Goal: Task Accomplishment & Management: Use online tool/utility

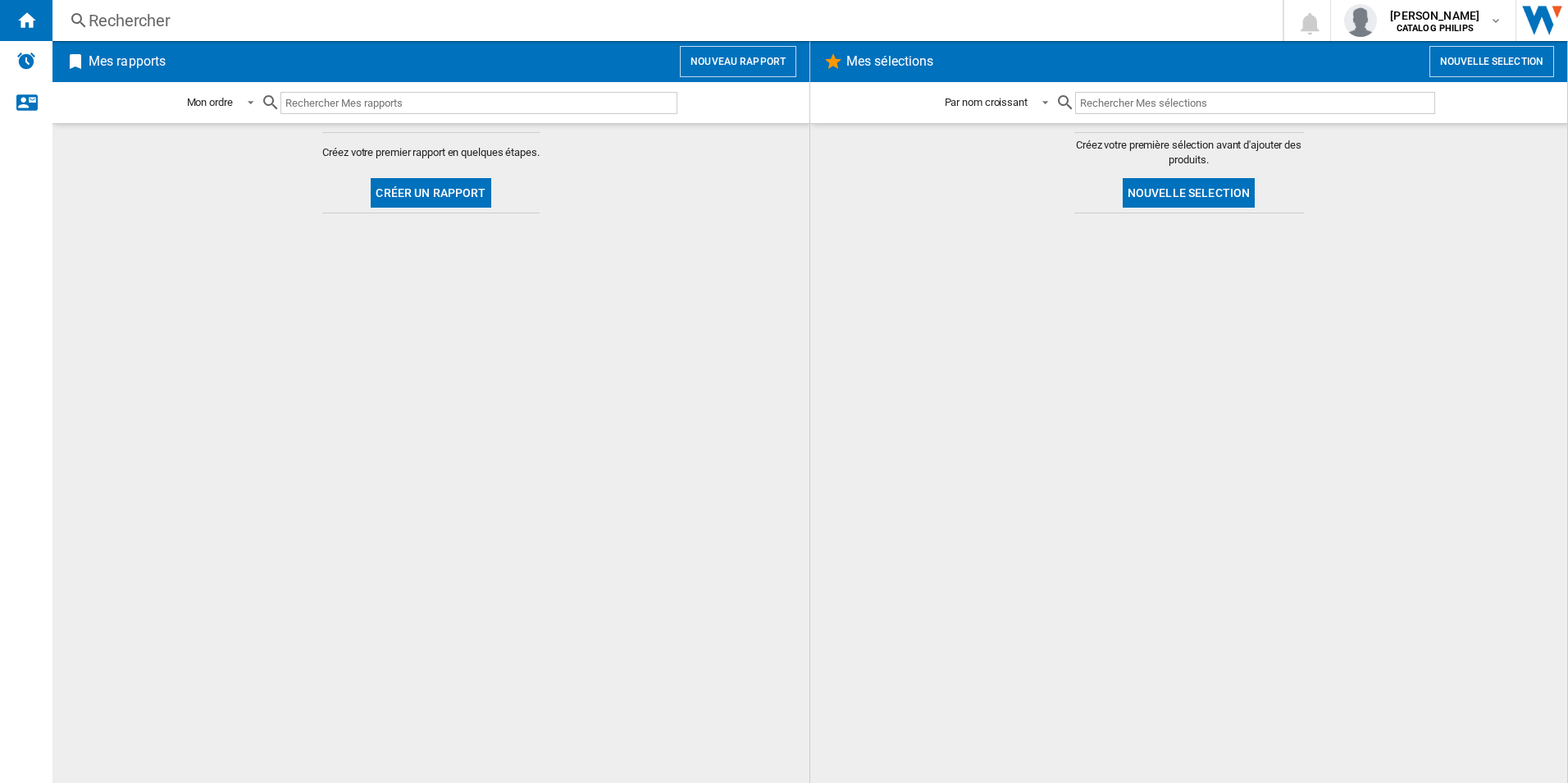
click at [750, 67] on button "Nouveau rapport" at bounding box center [738, 62] width 117 height 31
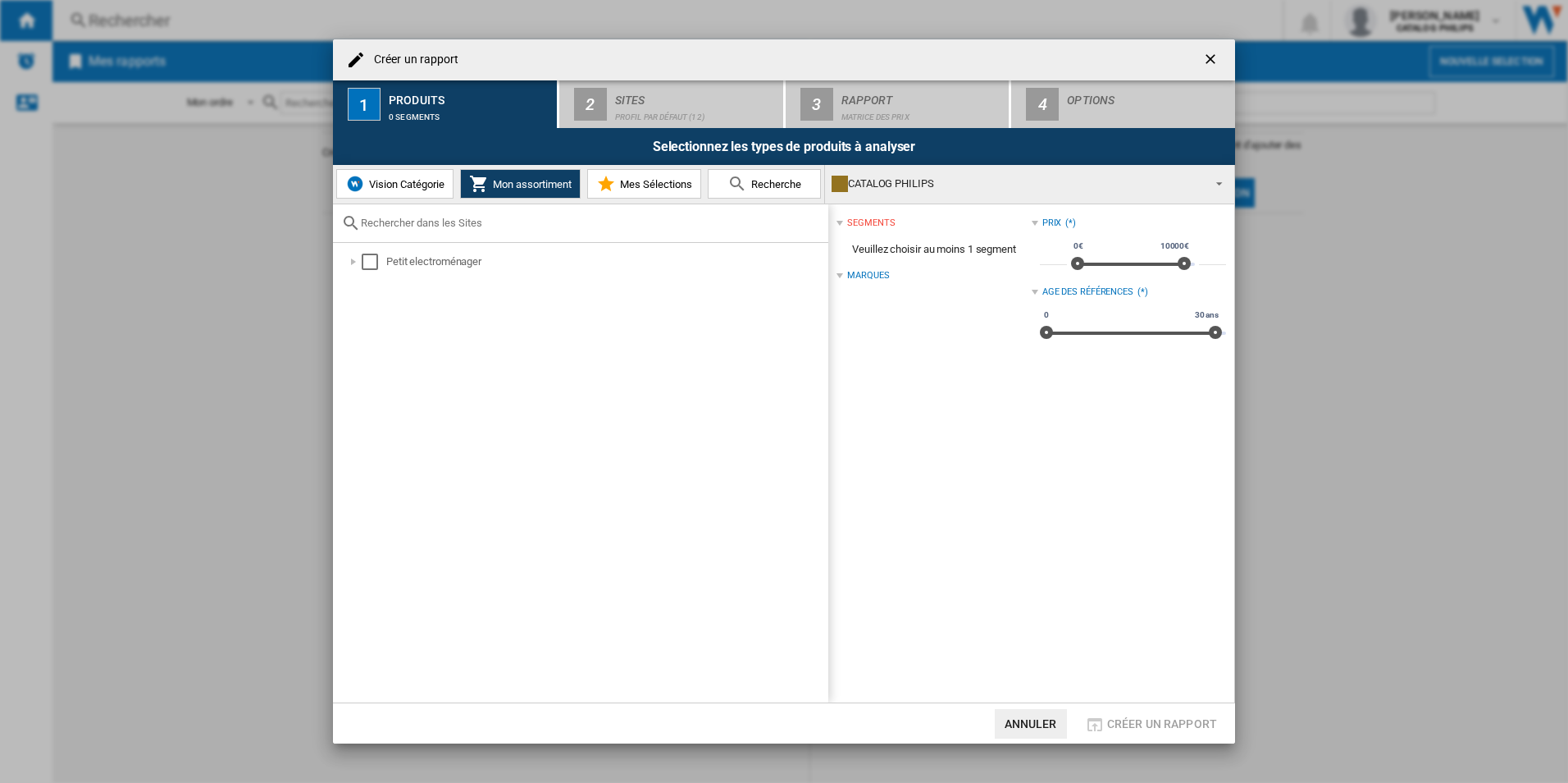
click at [420, 186] on span "Vision Catégorie" at bounding box center [404, 184] width 79 height 12
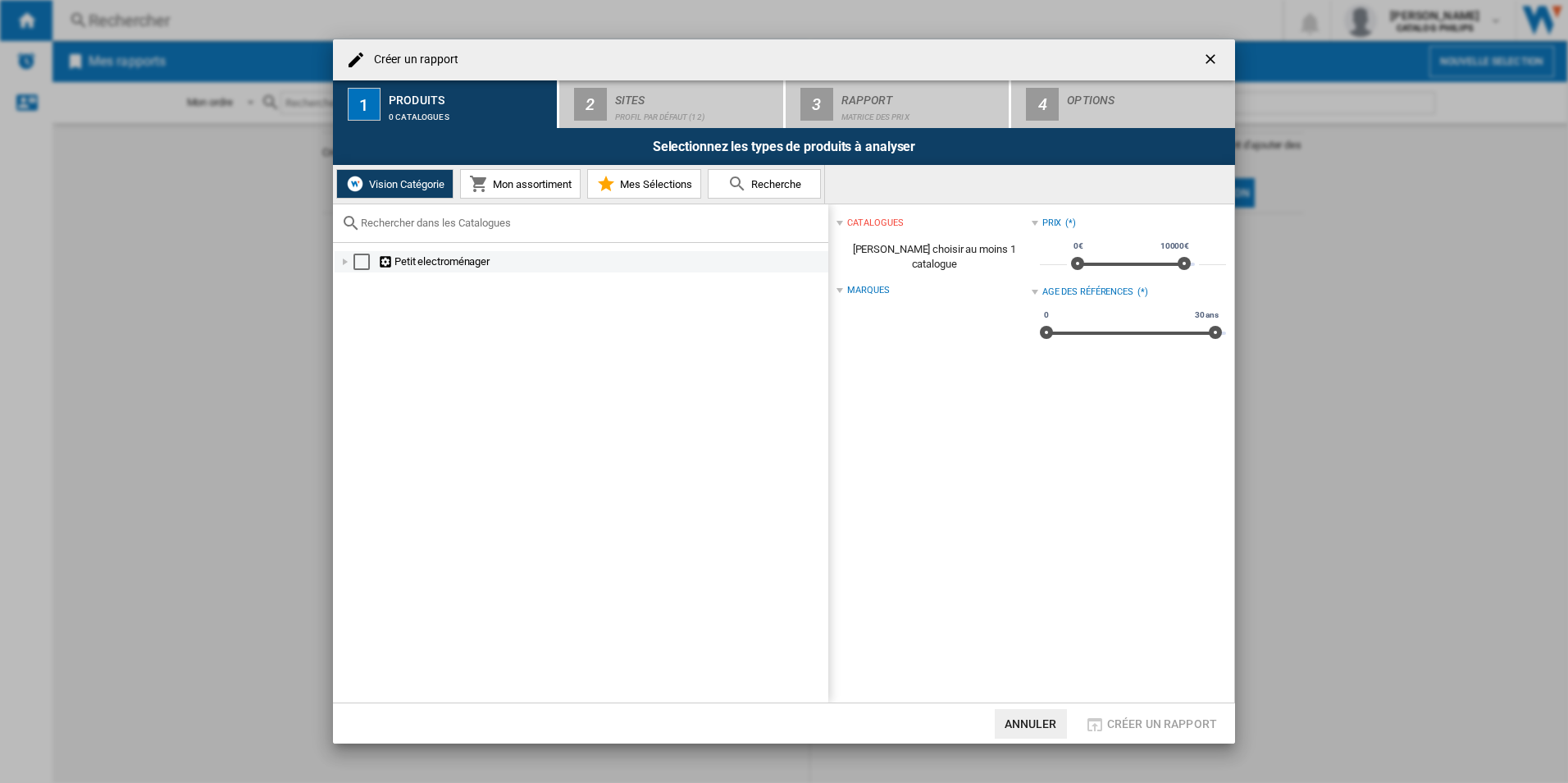
click at [341, 265] on div at bounding box center [345, 262] width 17 height 17
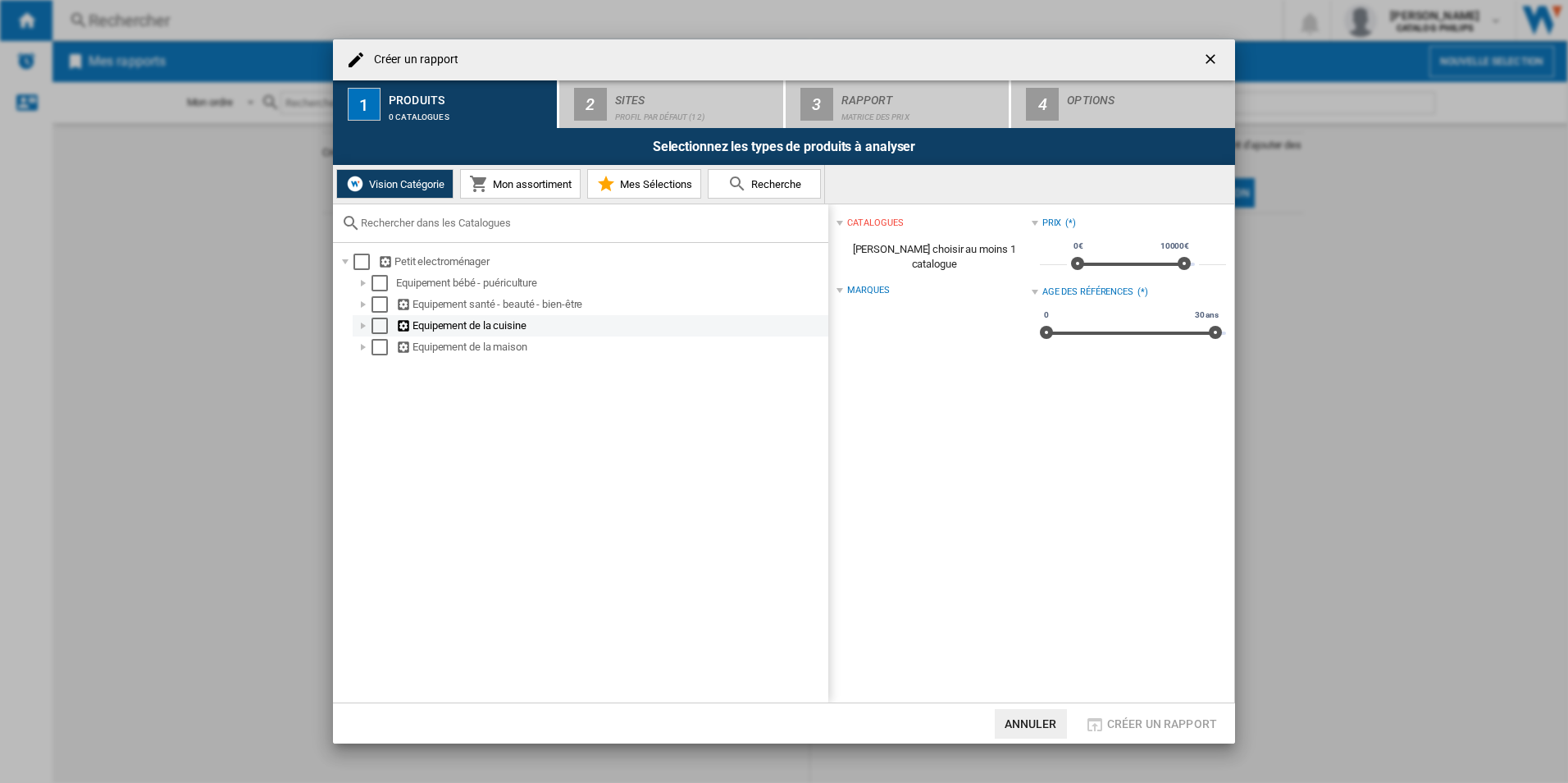
click at [364, 326] on div at bounding box center [363, 325] width 17 height 17
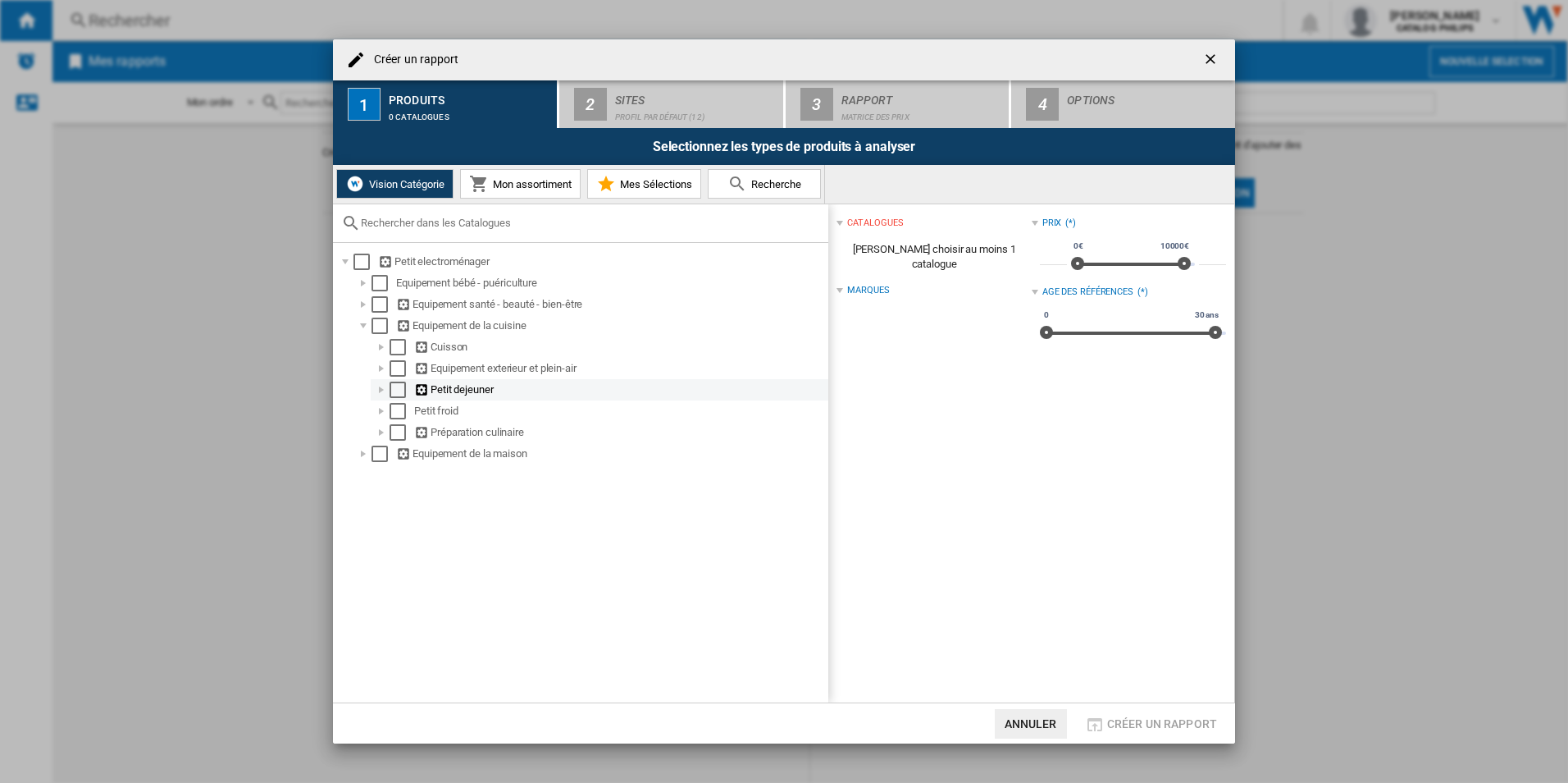
click at [377, 395] on div at bounding box center [381, 389] width 17 height 17
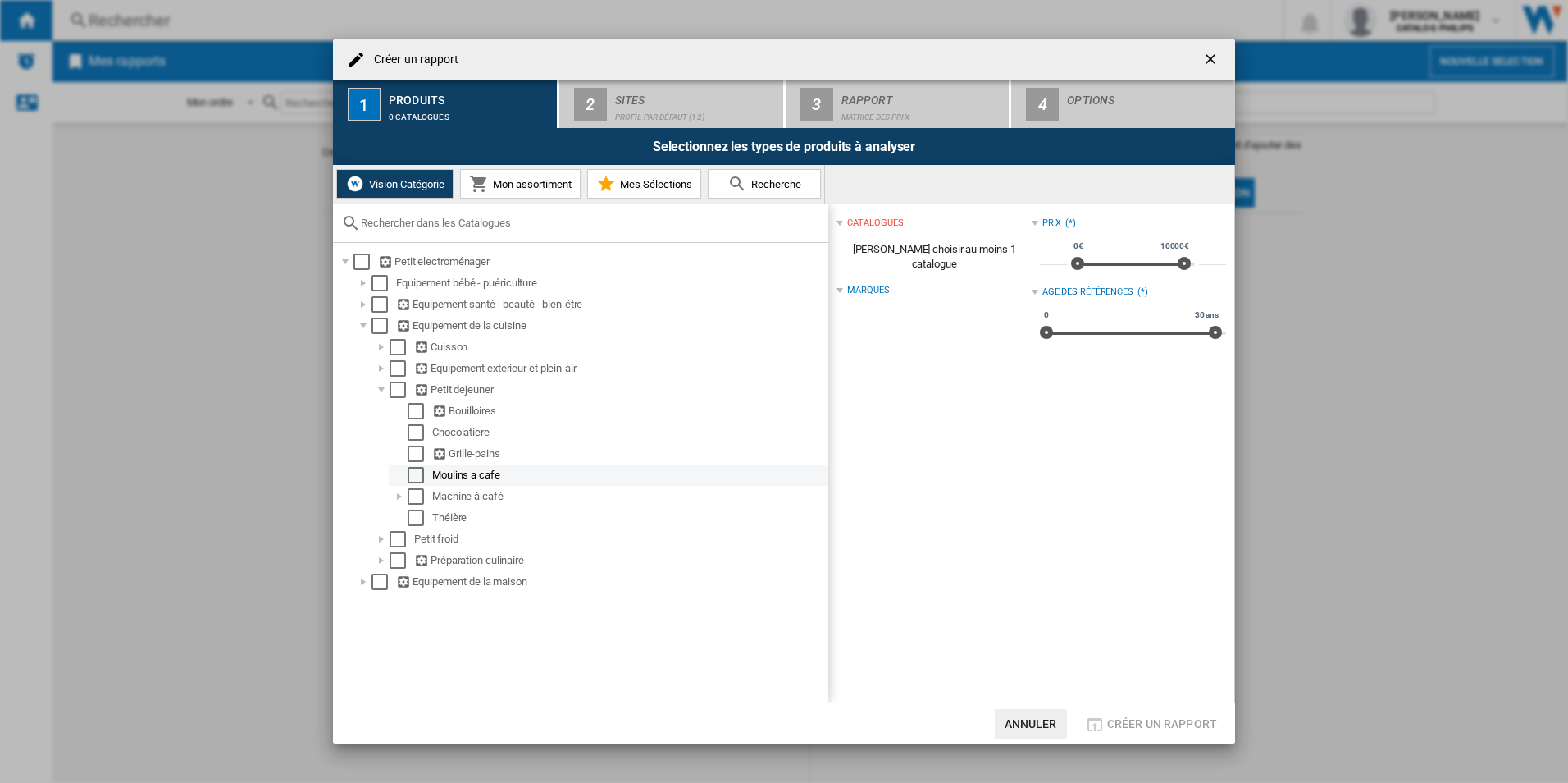
click at [395, 477] on div at bounding box center [399, 474] width 17 height 17
click at [400, 493] on div at bounding box center [399, 496] width 17 height 17
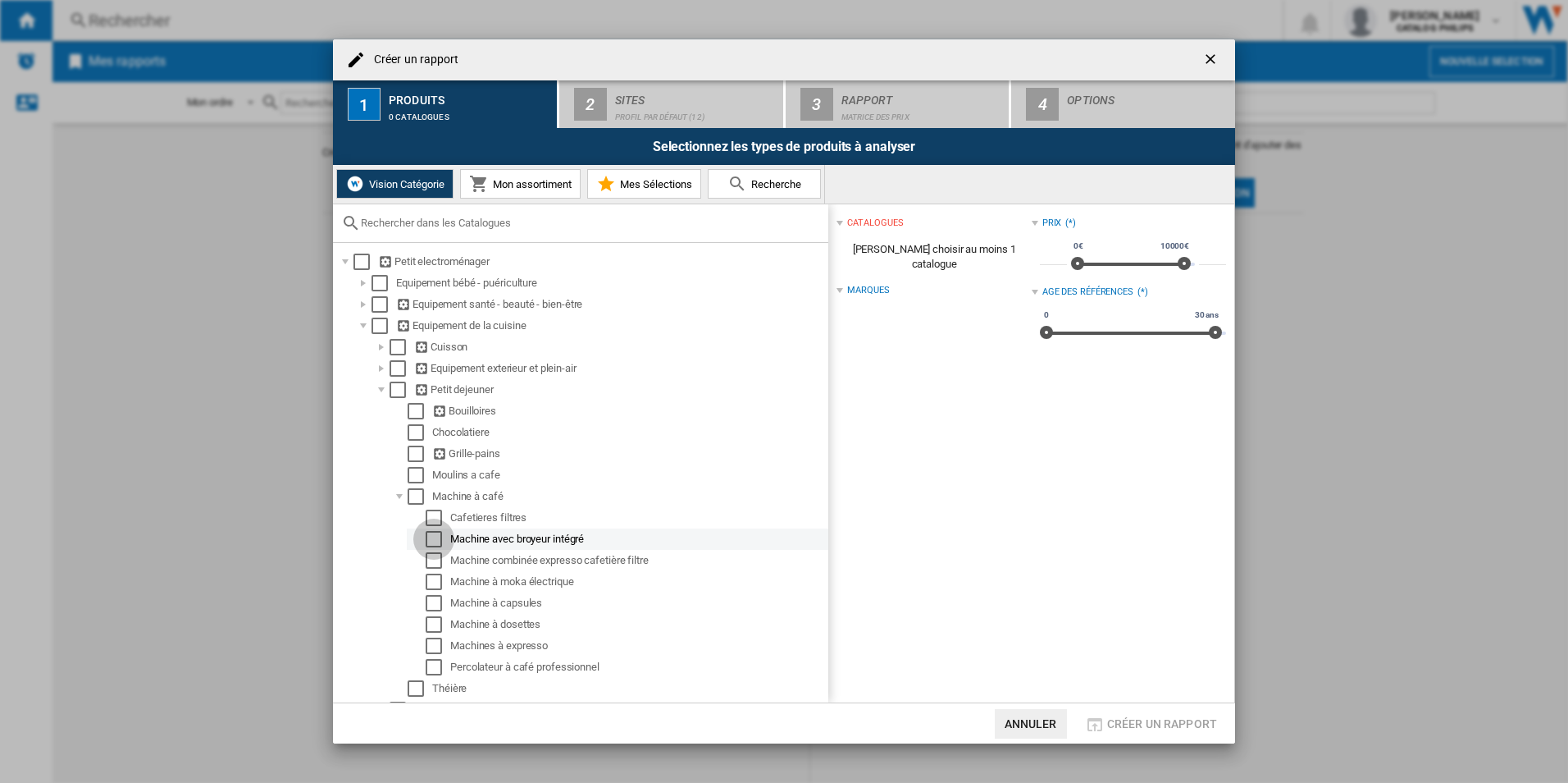
click at [435, 537] on div "Select" at bounding box center [433, 539] width 17 height 17
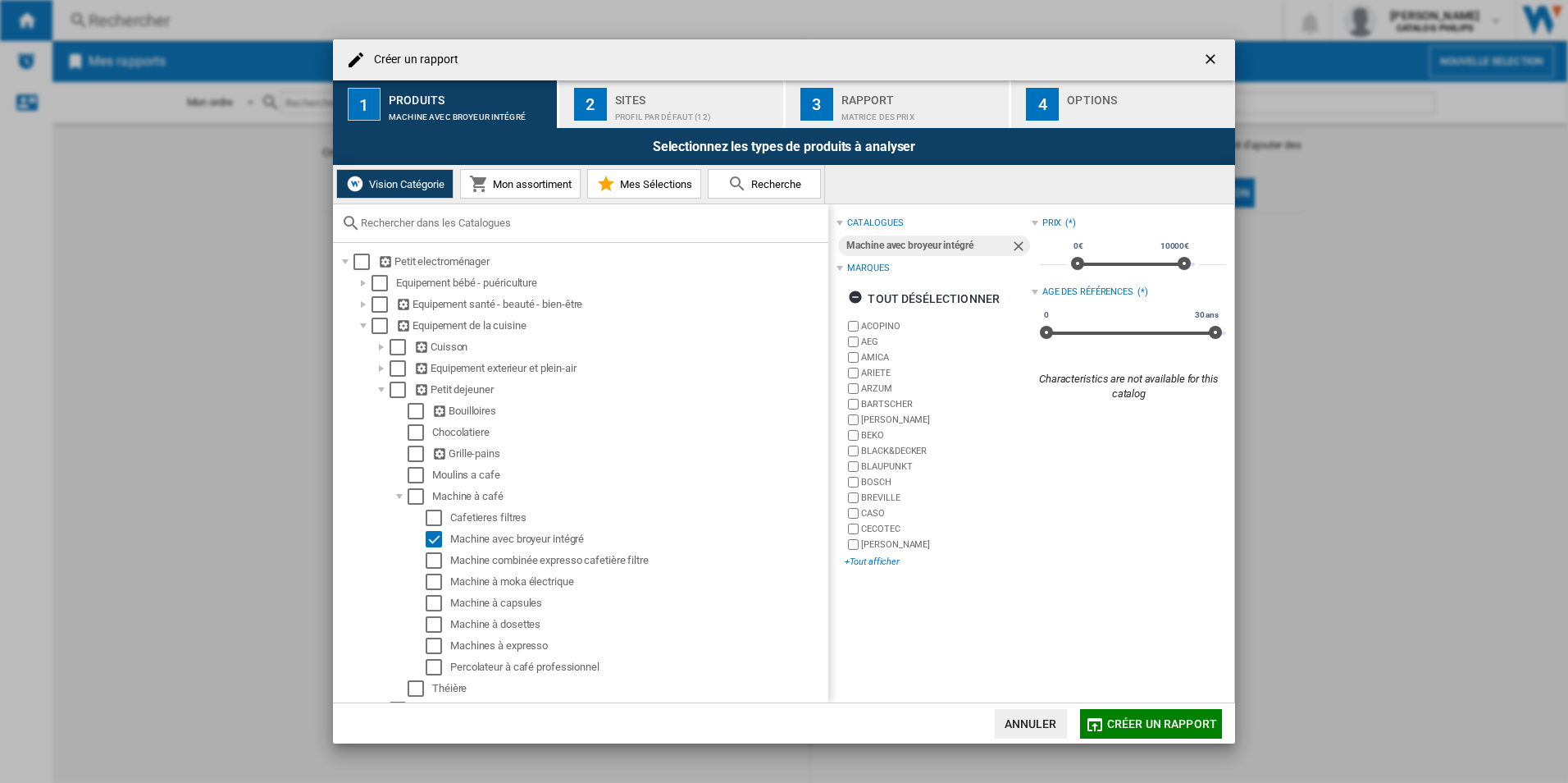
click at [875, 564] on div "+Tout afficher" at bounding box center [938, 562] width 187 height 12
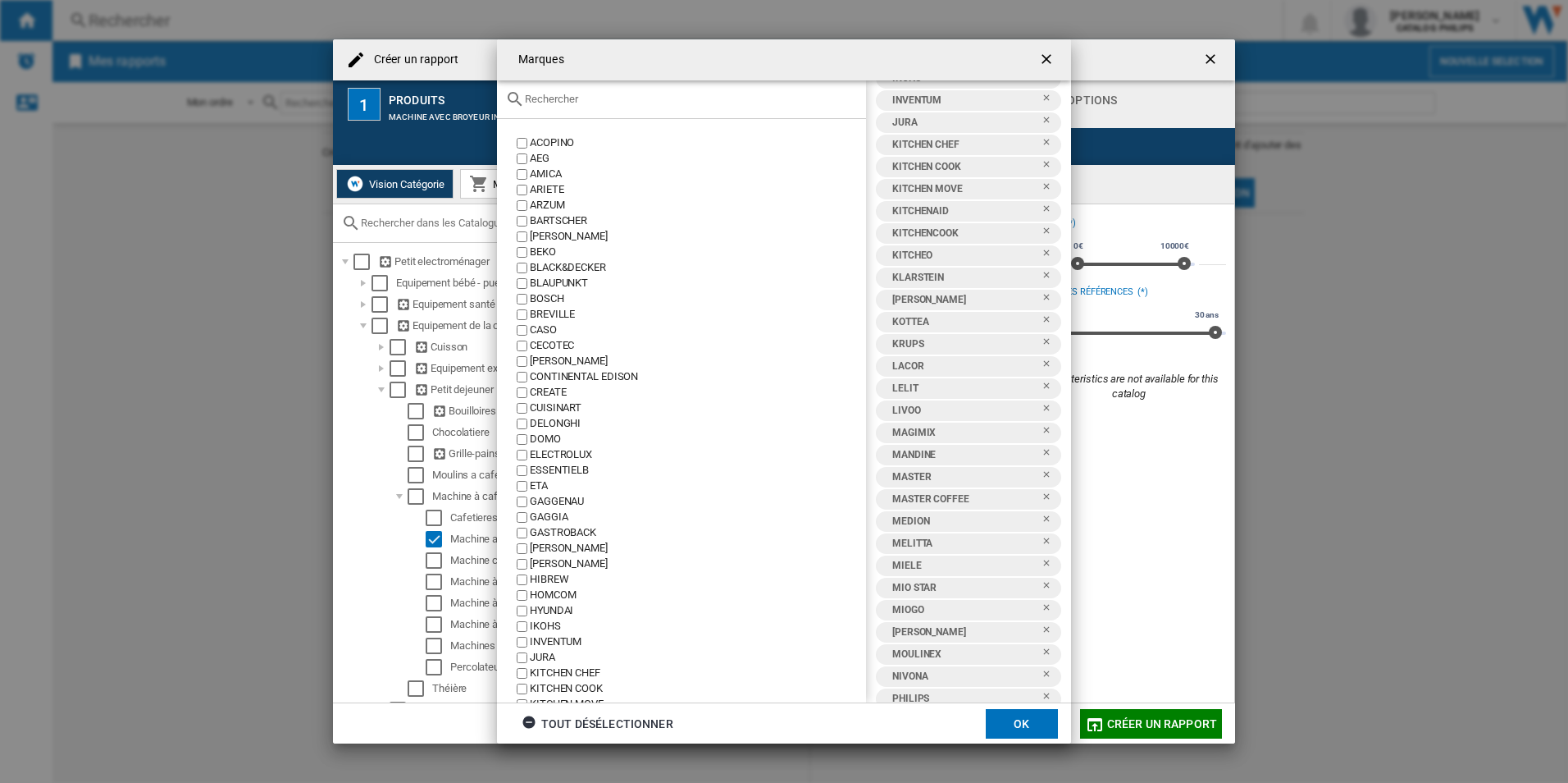
scroll to position [820, 0]
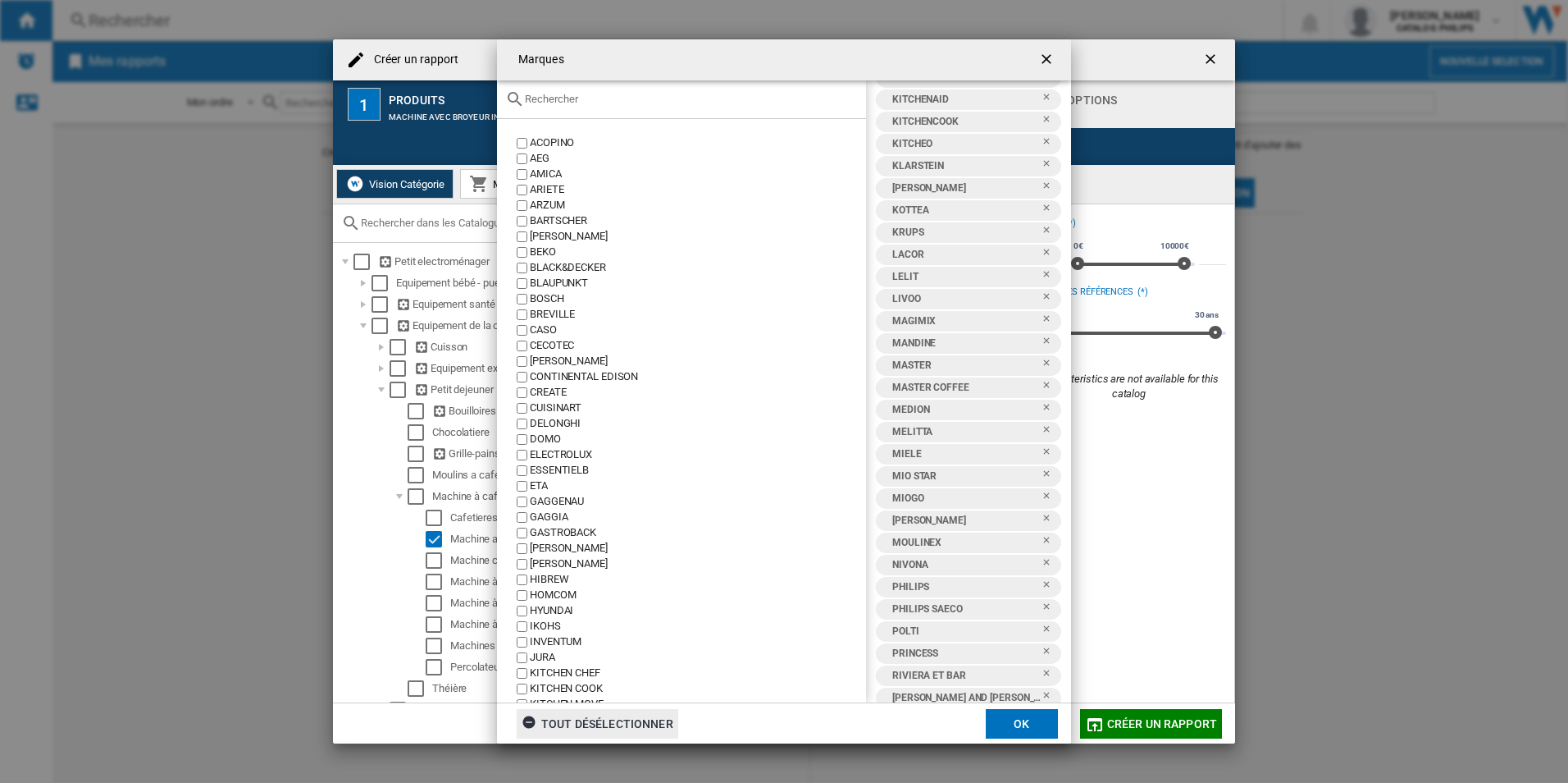
click at [582, 729] on div "tout désélectionner" at bounding box center [597, 724] width 152 height 30
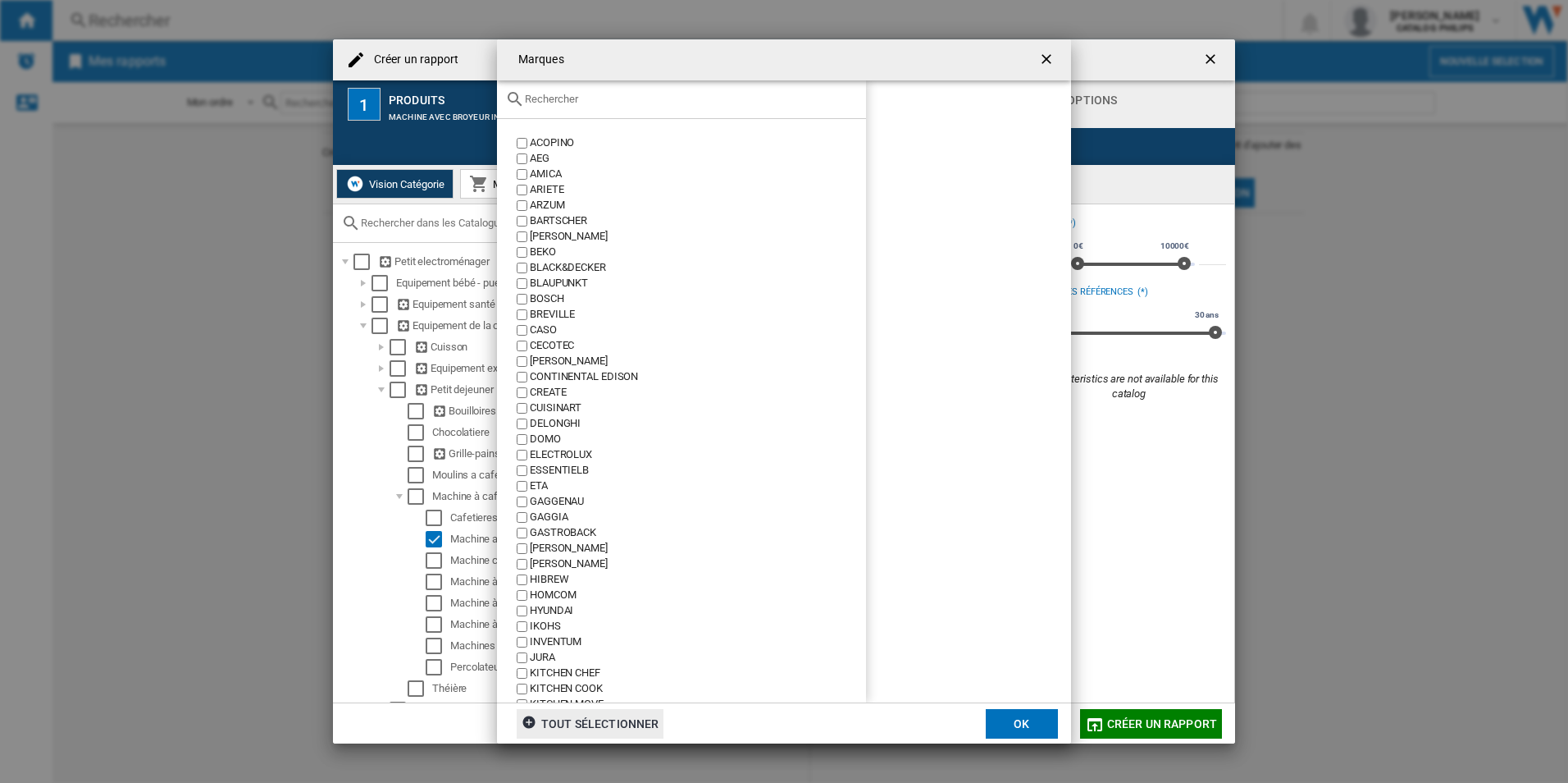
scroll to position [0, 0]
click at [591, 105] on input "text" at bounding box center [691, 99] width 333 height 12
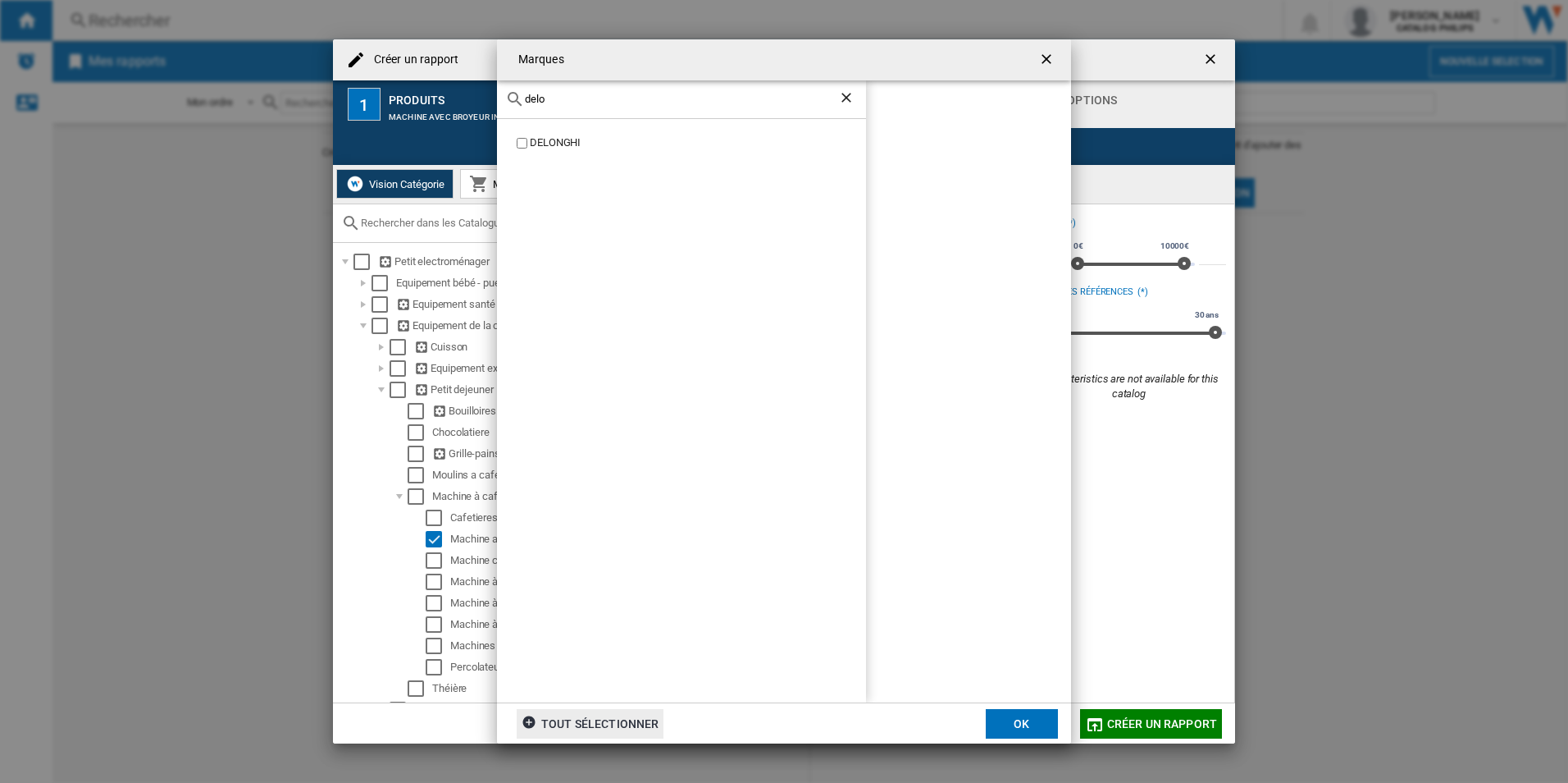
type input "delo"
click at [560, 143] on div "DELONGHI" at bounding box center [698, 143] width 336 height 16
click at [846, 96] on ng-md-icon "Effacer la recherche" at bounding box center [847, 99] width 20 height 20
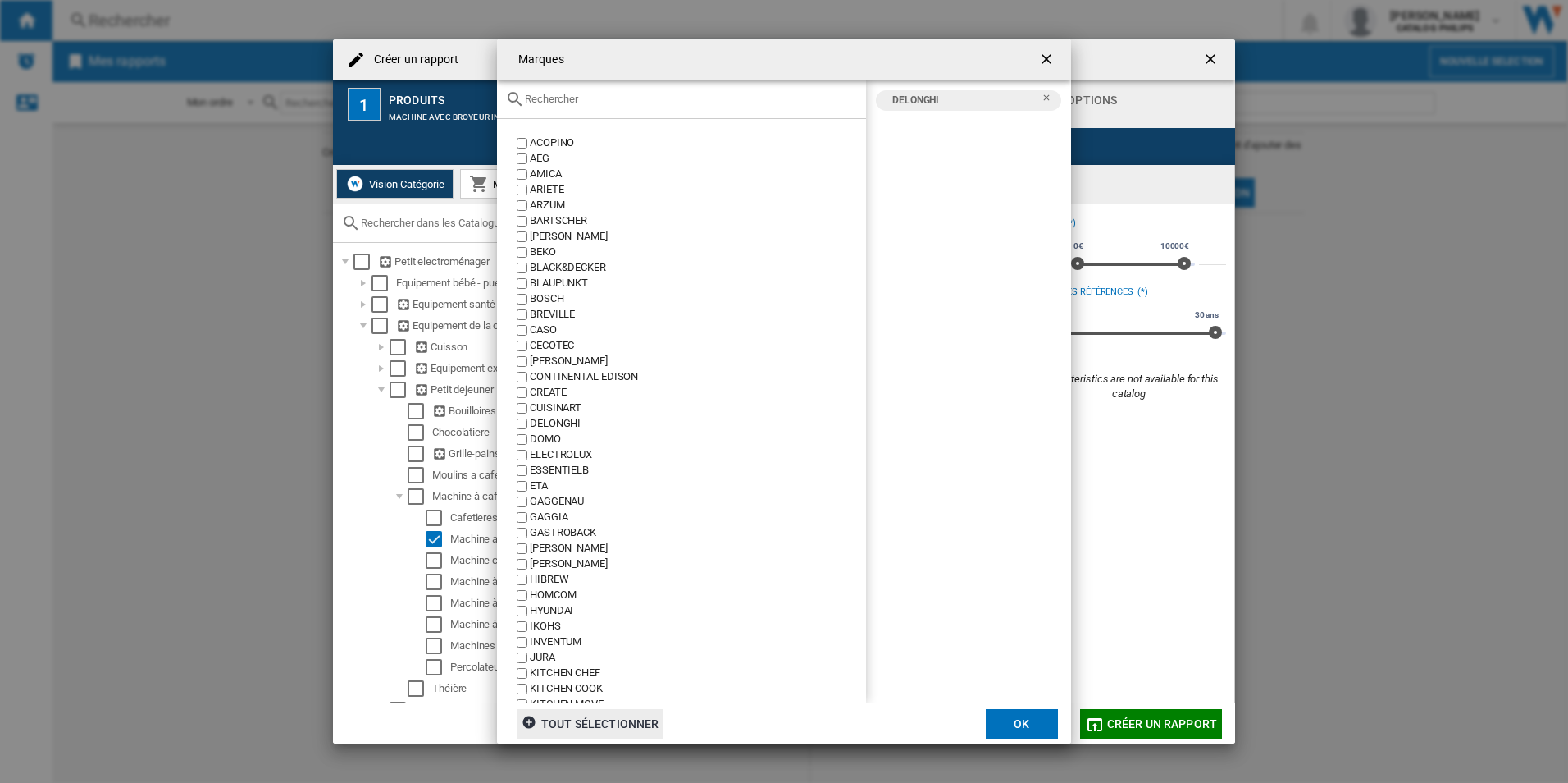
click at [694, 108] on div at bounding box center [681, 99] width 369 height 38
click at [694, 95] on input "text" at bounding box center [691, 99] width 333 height 12
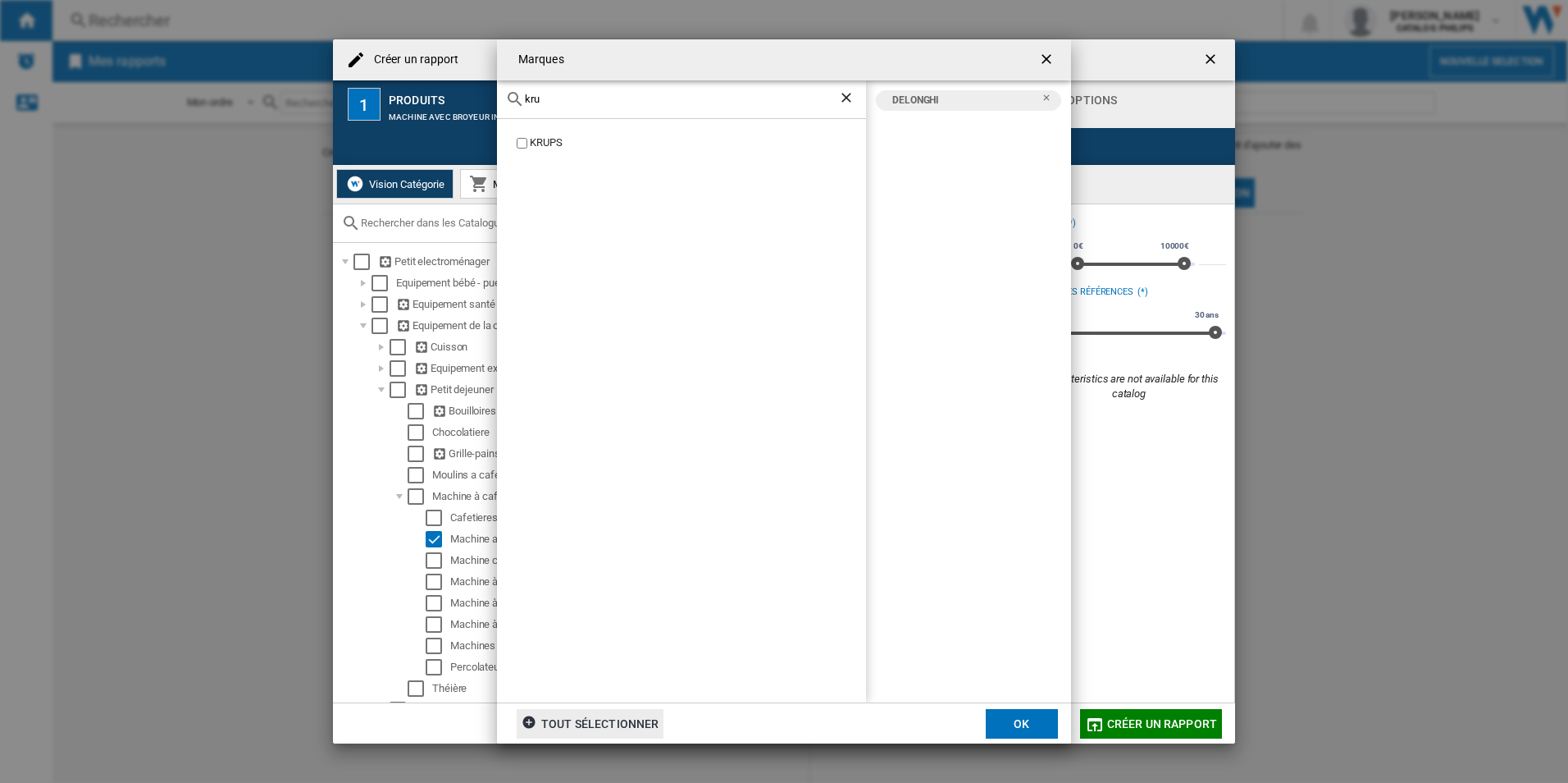
type input "kru"
click at [552, 140] on div "KRUPS" at bounding box center [698, 143] width 336 height 16
click at [1015, 724] on button "OK" at bounding box center [1022, 724] width 72 height 30
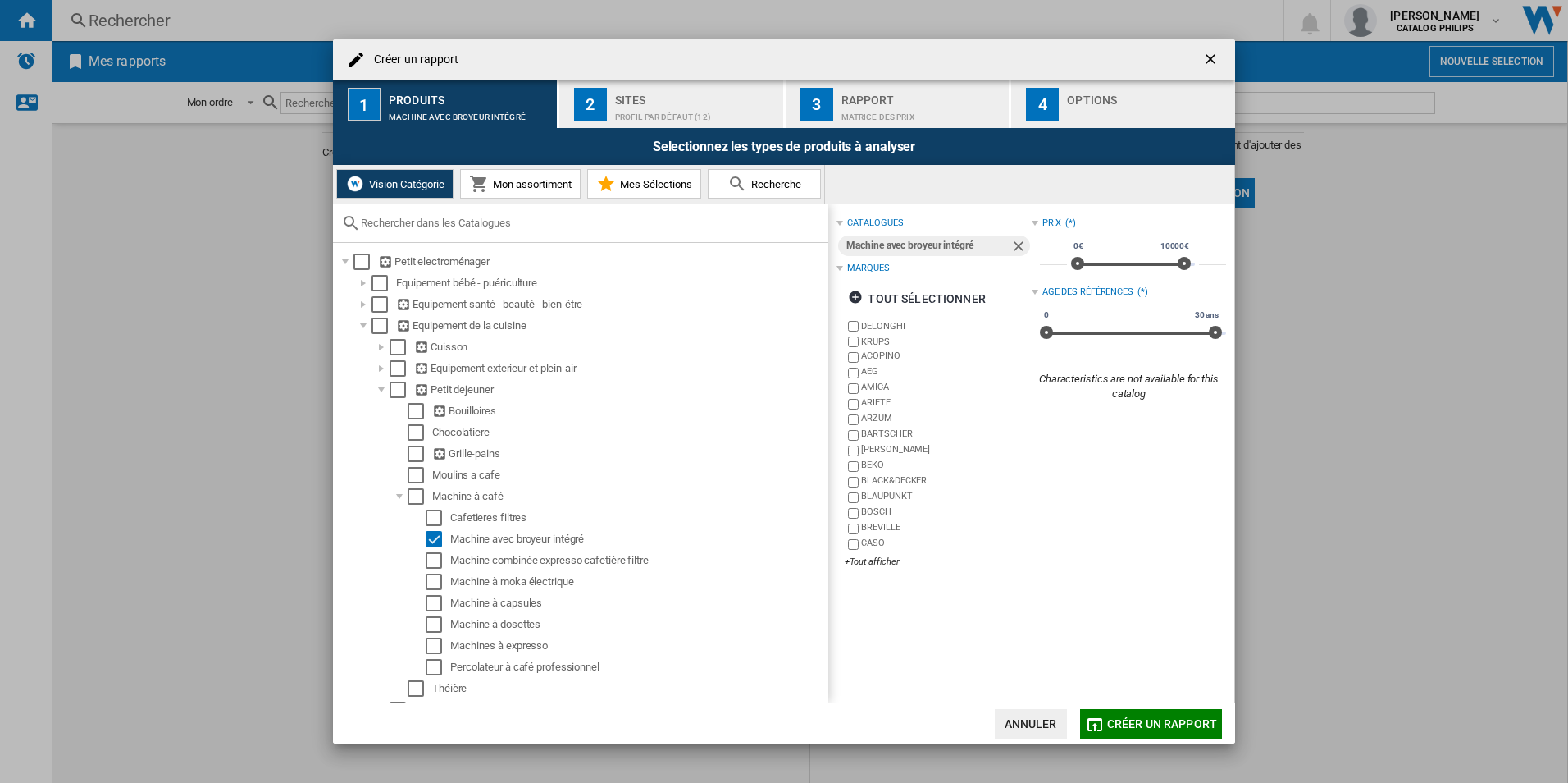
click at [682, 119] on div "Profil par défaut (12)" at bounding box center [696, 112] width 161 height 17
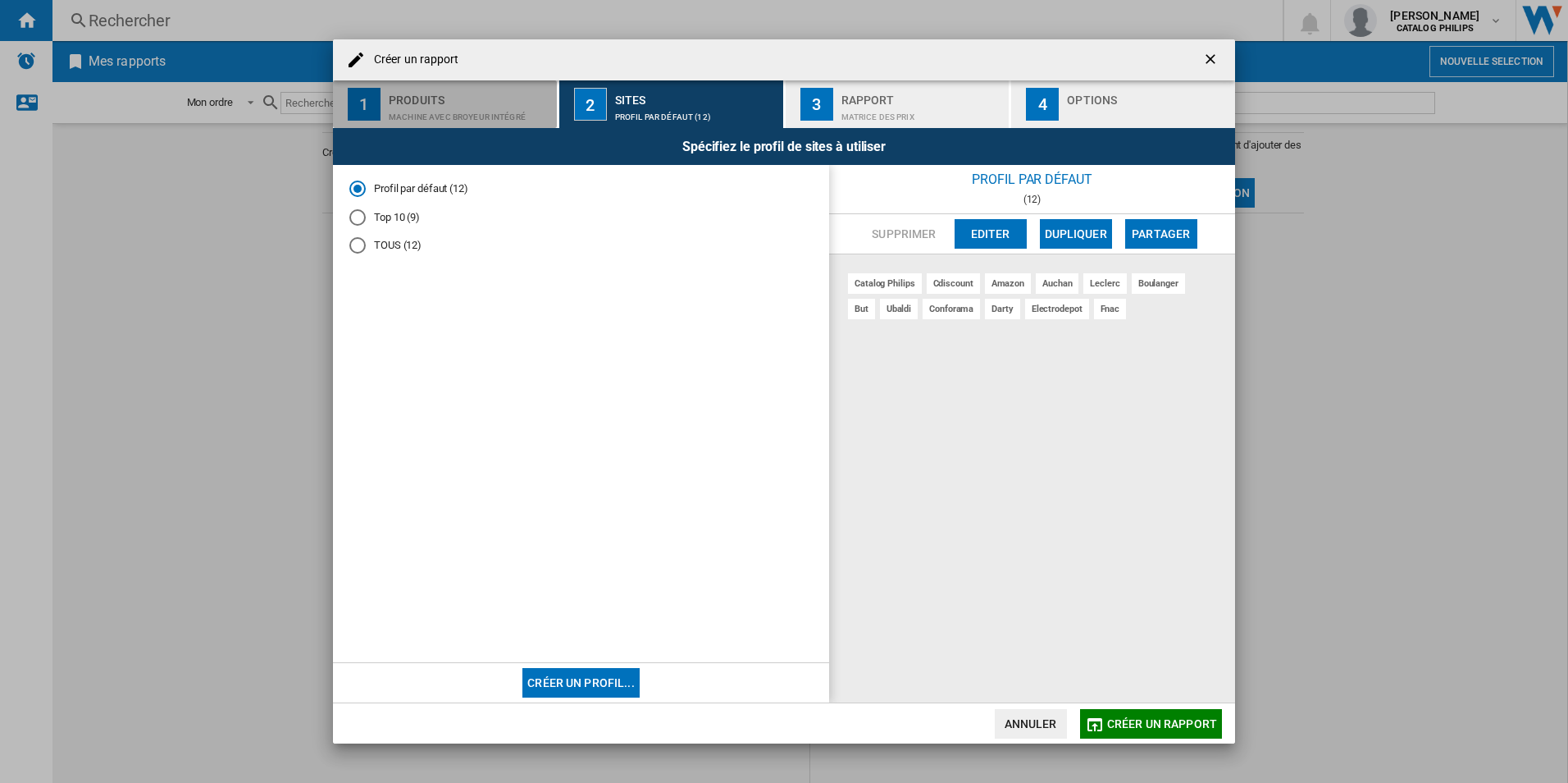
click at [430, 99] on div "Produits" at bounding box center [469, 96] width 161 height 17
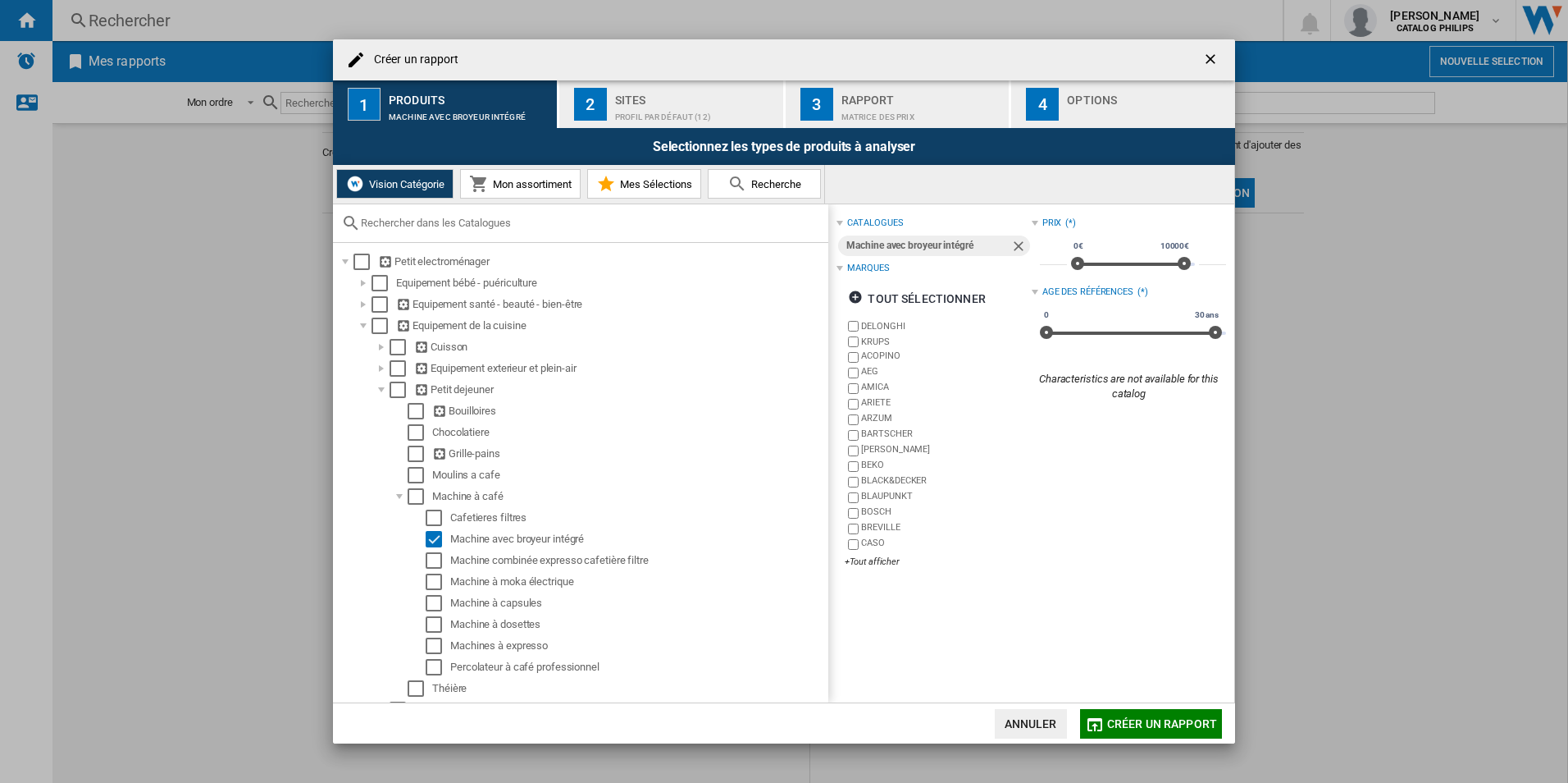
click at [912, 242] on div "Machine avec broyeur intégré" at bounding box center [927, 246] width 163 height 21
click at [890, 269] on span at bounding box center [960, 268] width 142 height 13
click at [888, 269] on div "Marques" at bounding box center [868, 268] width 42 height 13
click at [917, 305] on div "tout sélectionner" at bounding box center [916, 299] width 137 height 30
click at [917, 305] on div "tout désélectionner" at bounding box center [924, 299] width 152 height 30
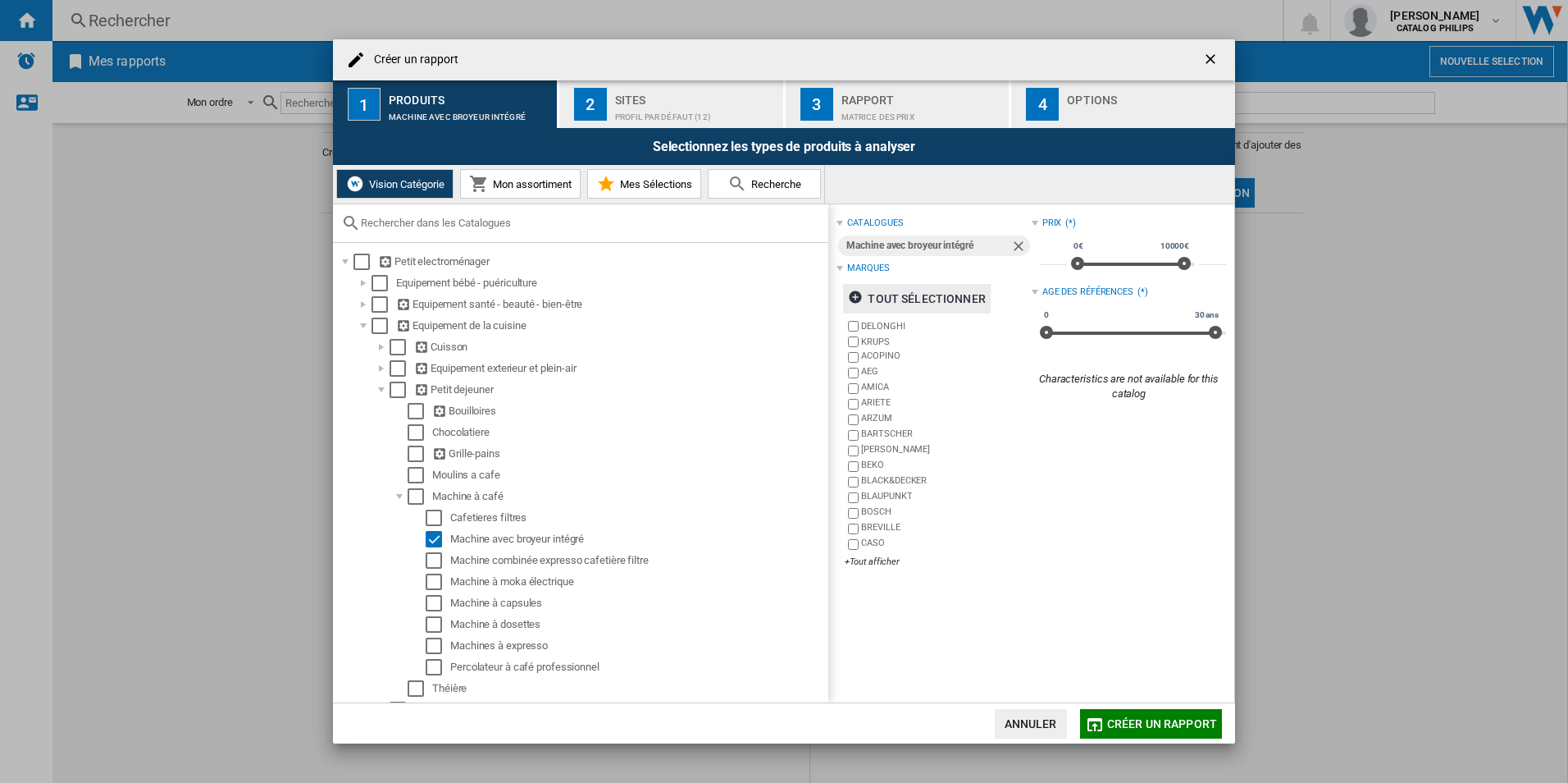
click at [875, 329] on label "DELONGHI" at bounding box center [946, 326] width 170 height 12
click at [857, 561] on div "+Tout afficher" at bounding box center [938, 562] width 187 height 12
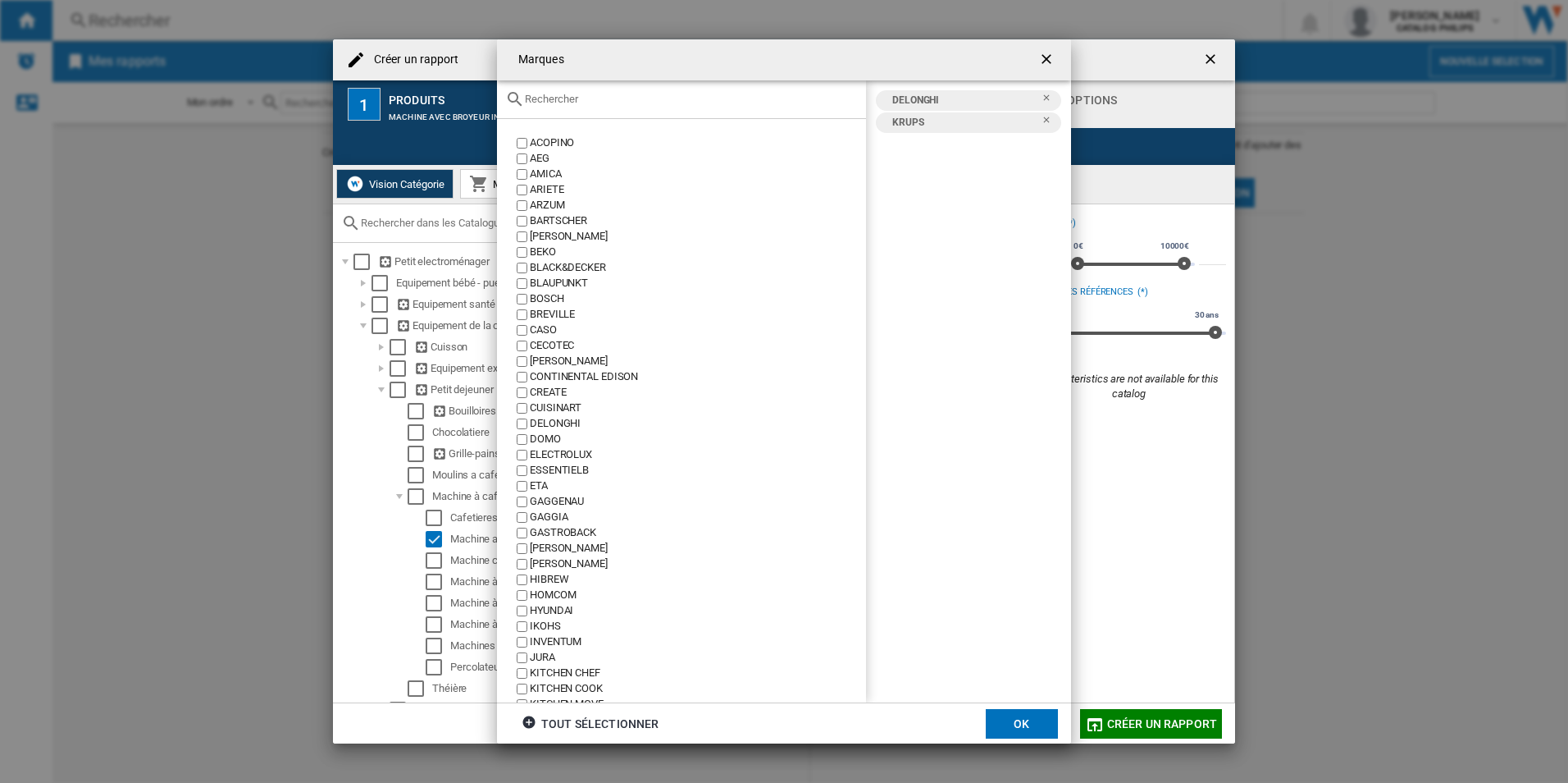
click at [785, 104] on input "{{::title}} OK ..." at bounding box center [691, 99] width 333 height 12
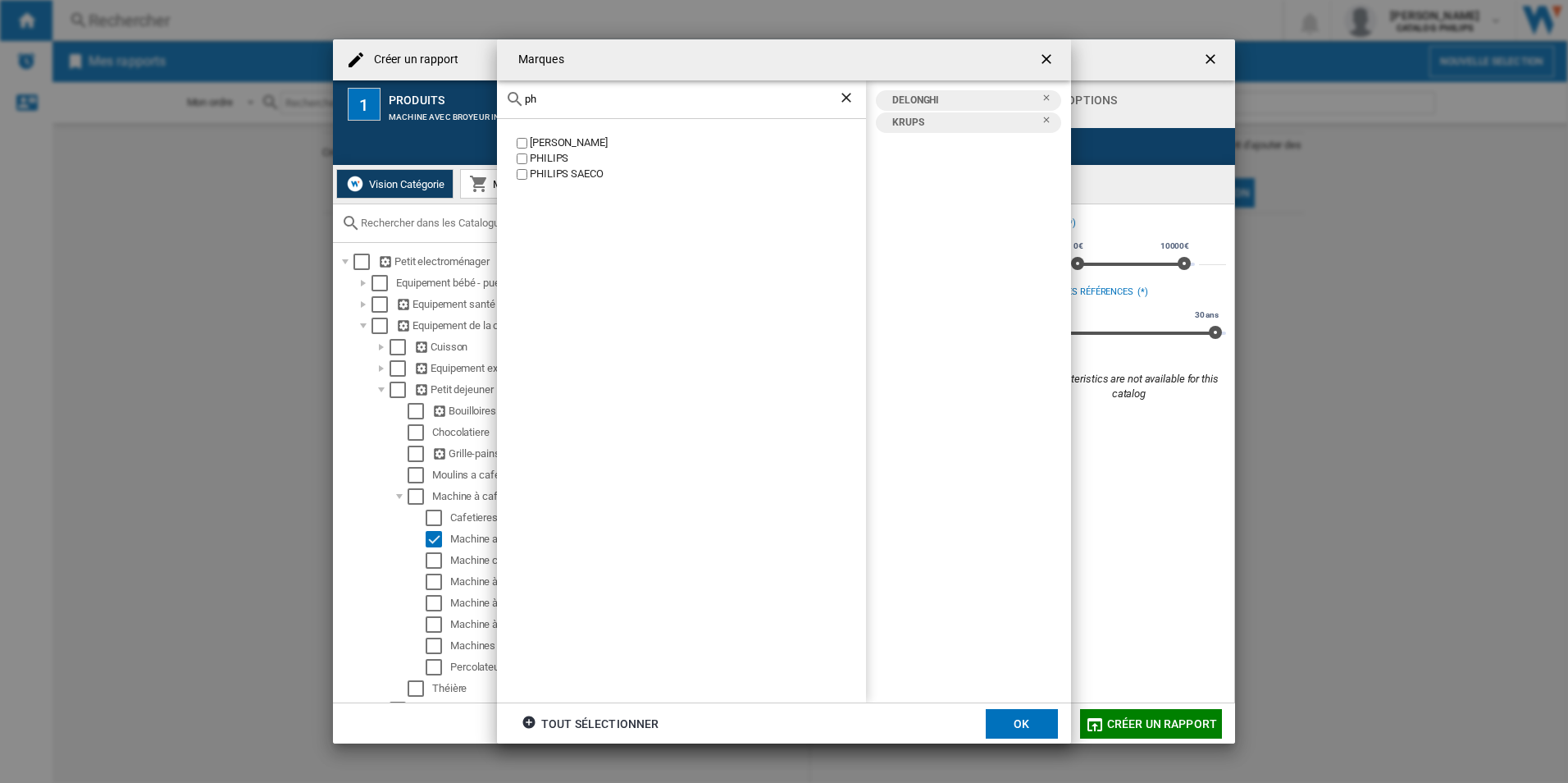
type input "ph"
click at [560, 160] on div "PHILIPS" at bounding box center [698, 159] width 336 height 16
click at [534, 171] on div "PHILIPS SAECO" at bounding box center [698, 174] width 336 height 16
click at [537, 171] on div "PHILIPS SAECO" at bounding box center [698, 174] width 336 height 16
click at [1028, 727] on button "OK" at bounding box center [1022, 724] width 72 height 30
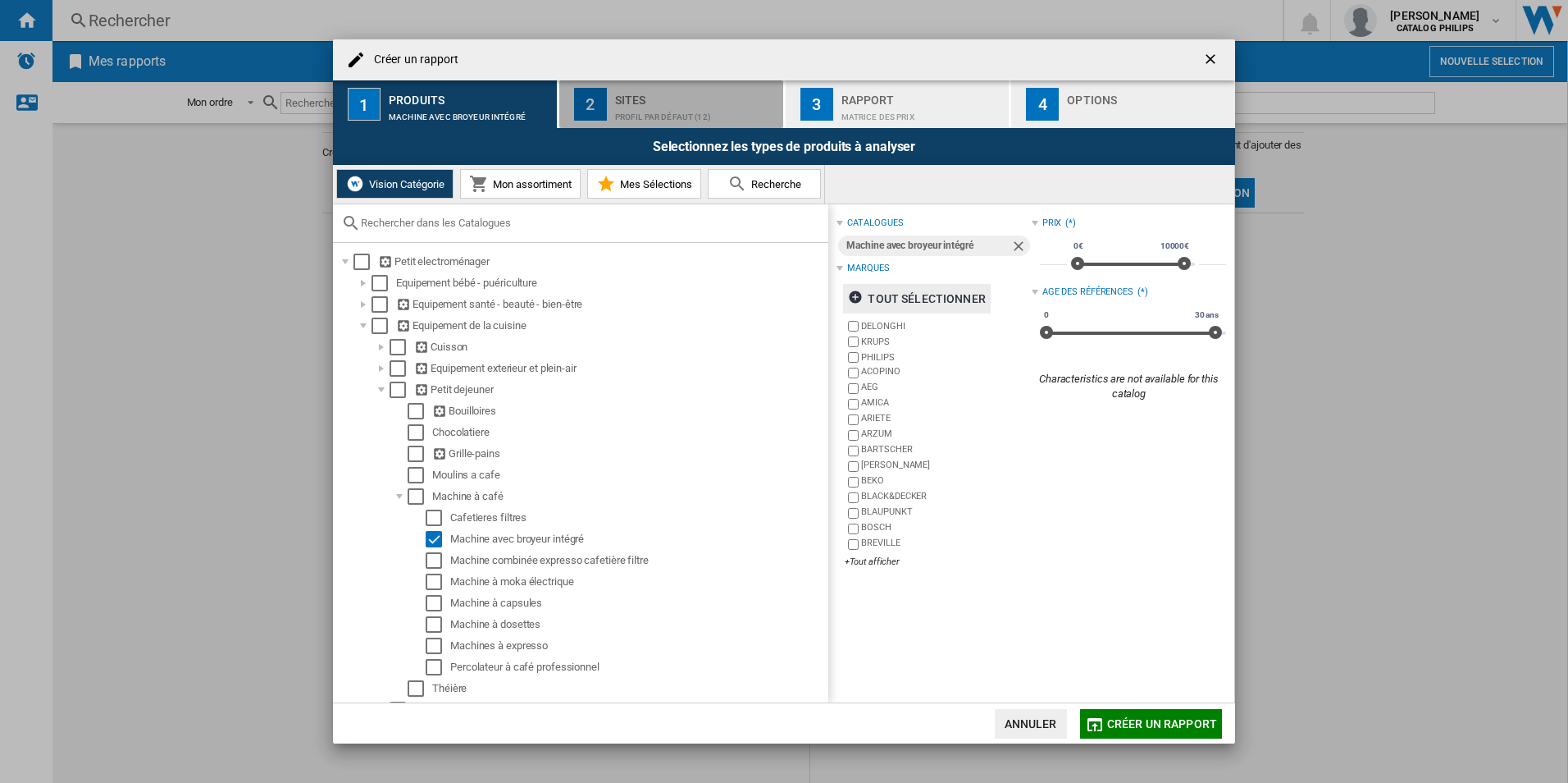
click at [685, 109] on div "Profil par défaut (12)" at bounding box center [696, 112] width 161 height 17
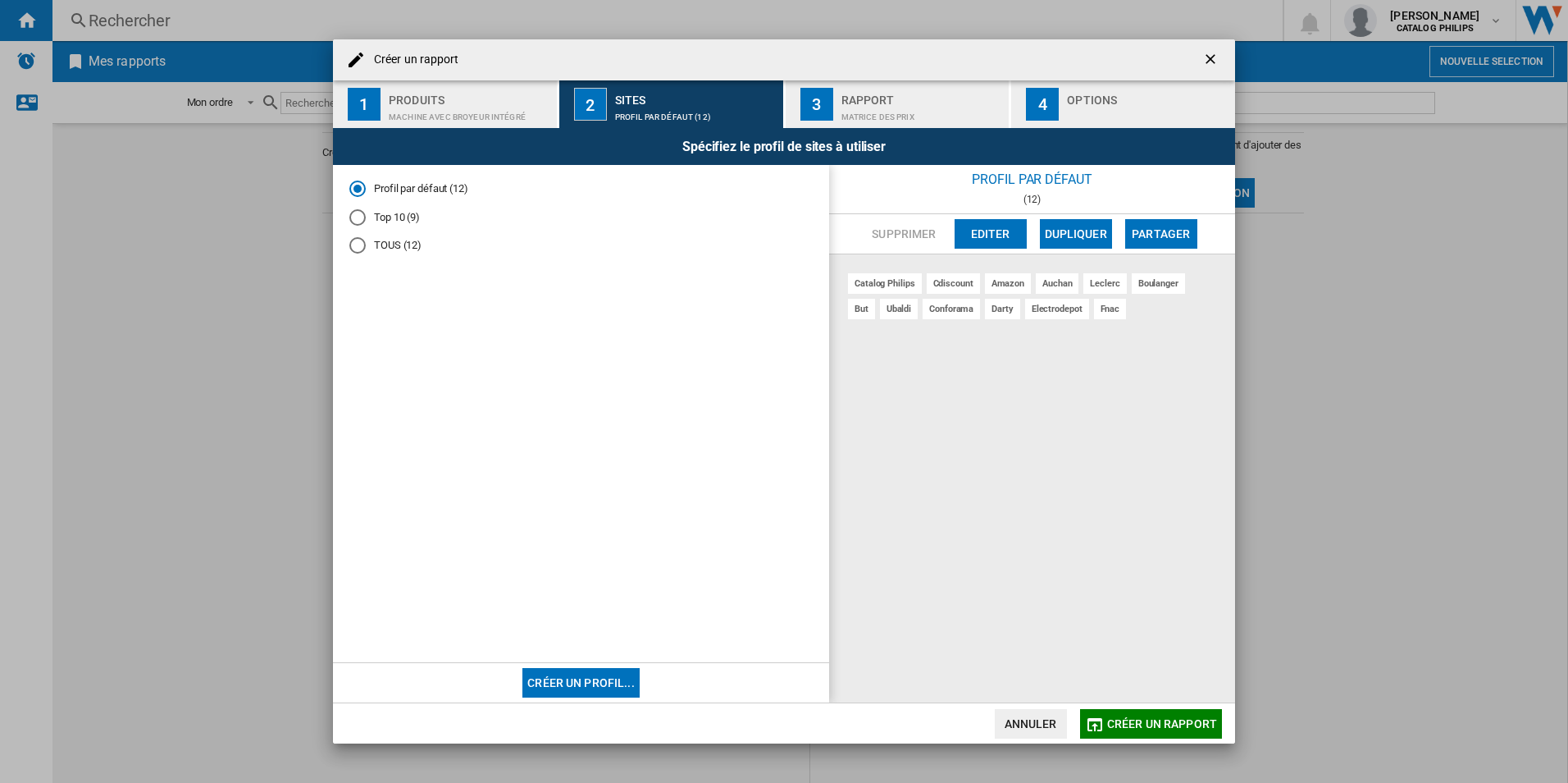
click at [899, 106] on div "Matrice des prix" at bounding box center [921, 112] width 161 height 17
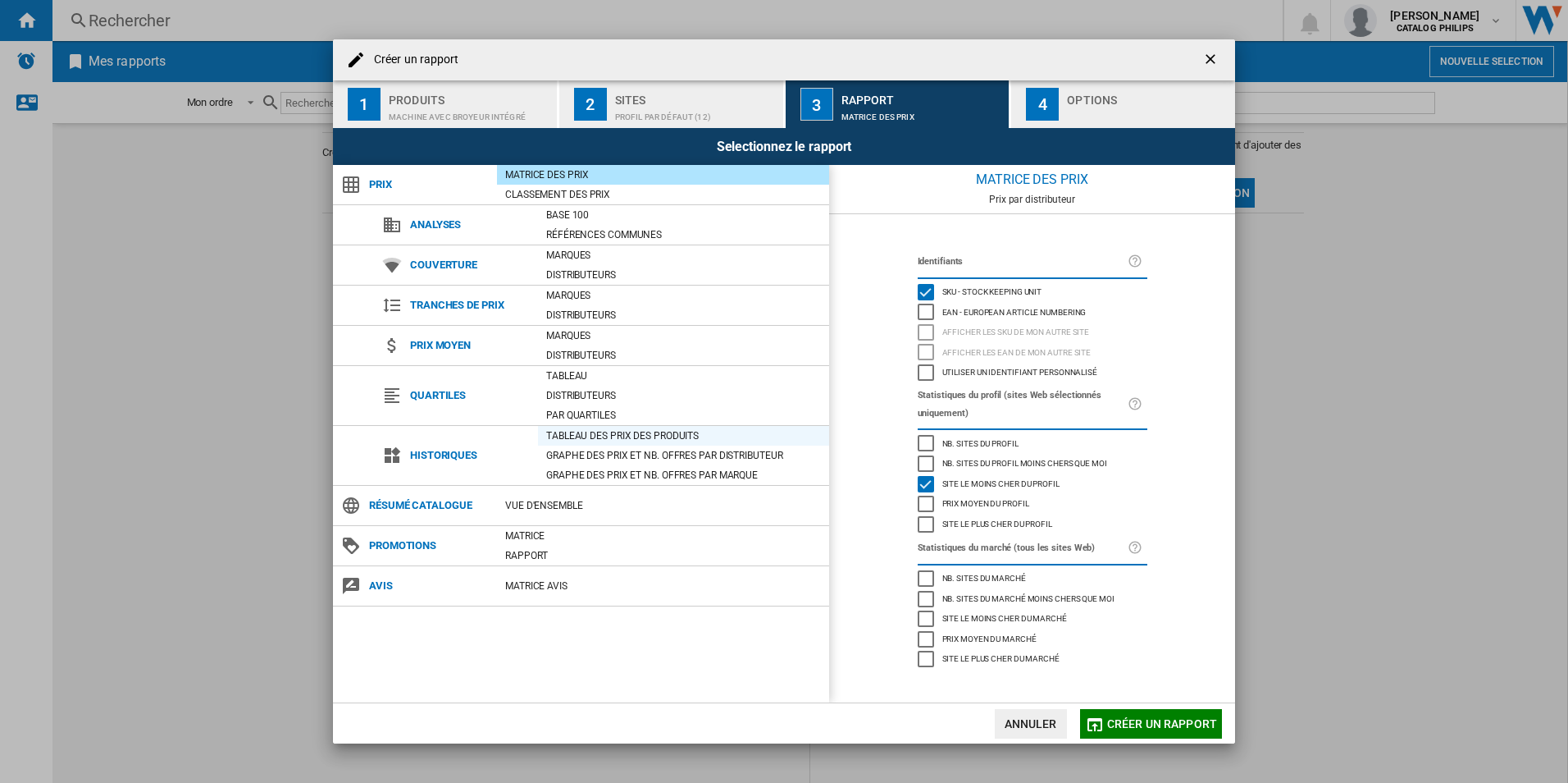
click at [615, 440] on div "Tableau des prix des produits" at bounding box center [683, 435] width 291 height 17
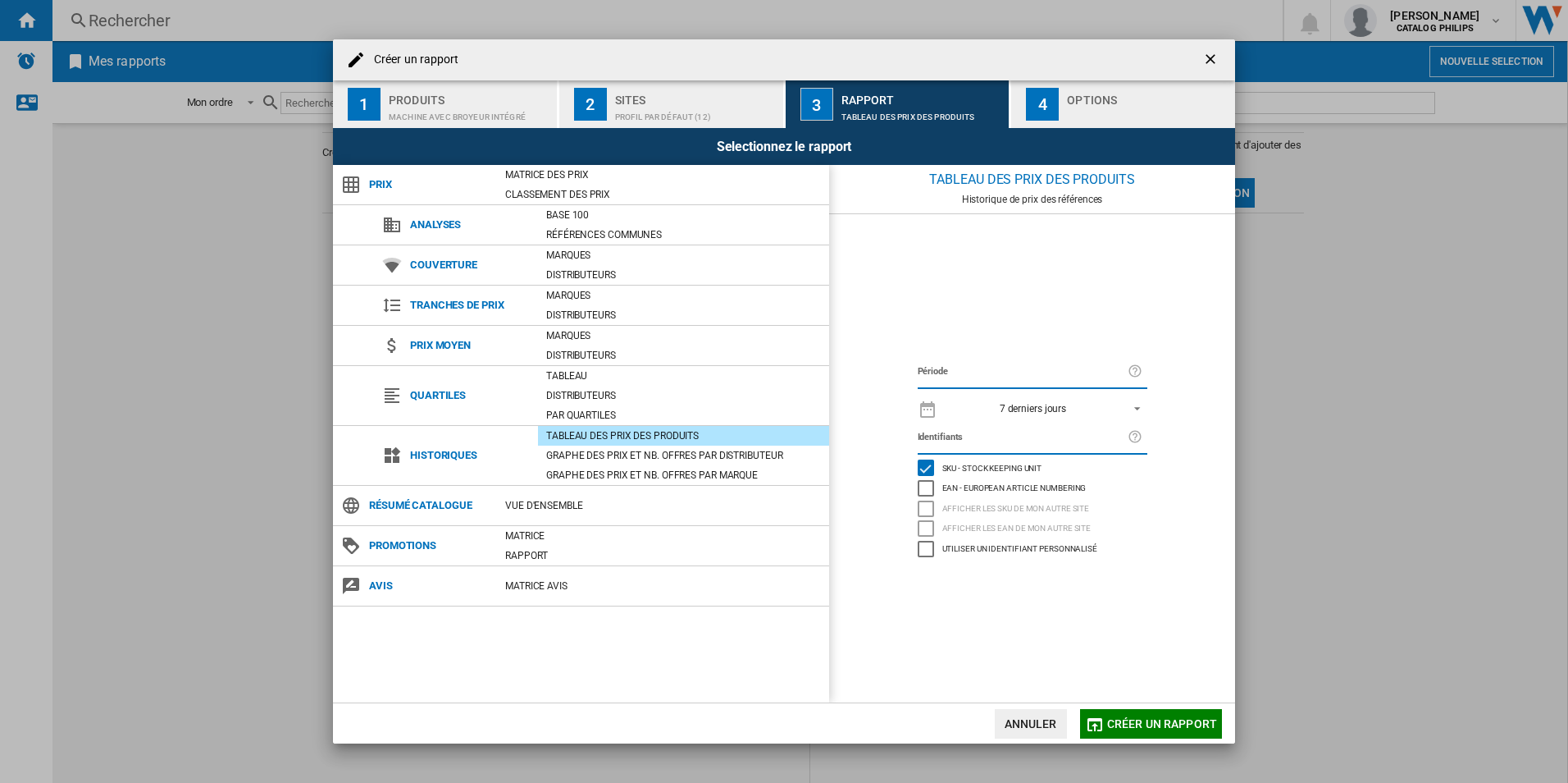
click at [1075, 405] on span "7 derniers jours" at bounding box center [1034, 409] width 173 height 14
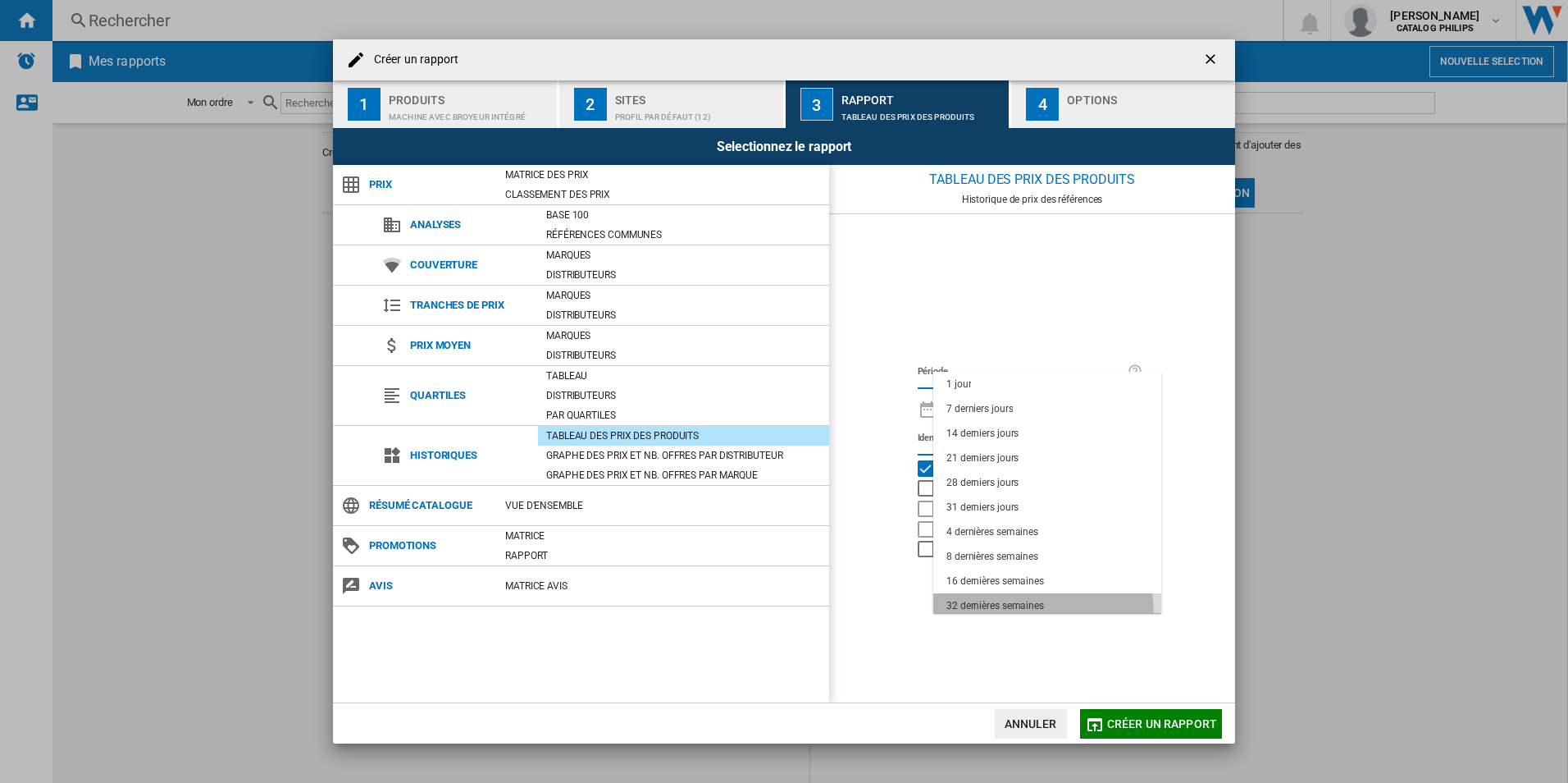
click at [1039, 609] on div "32 dernières semaines" at bounding box center [995, 606] width 98 height 14
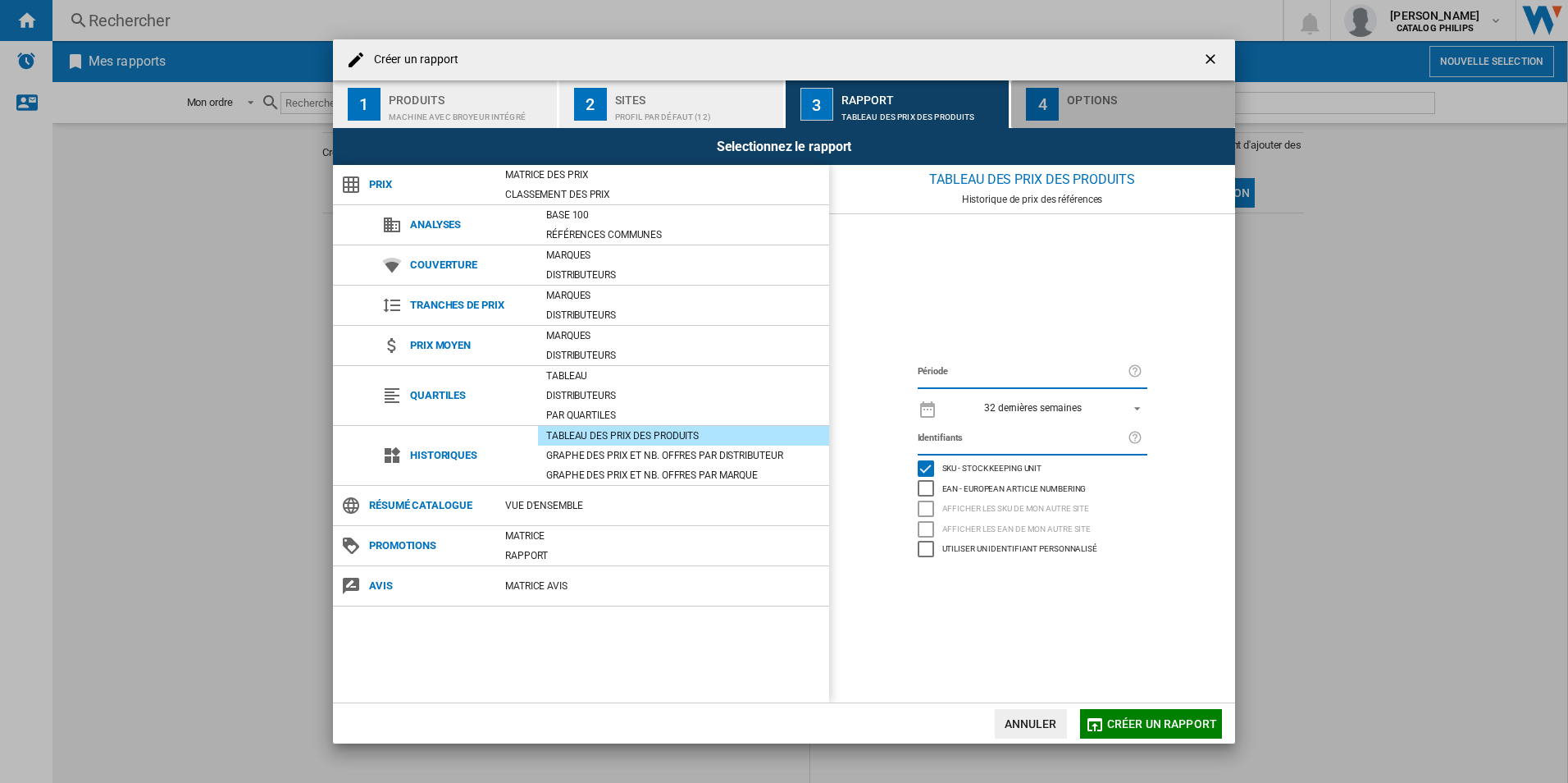
click at [1089, 107] on div "button" at bounding box center [1147, 112] width 161 height 17
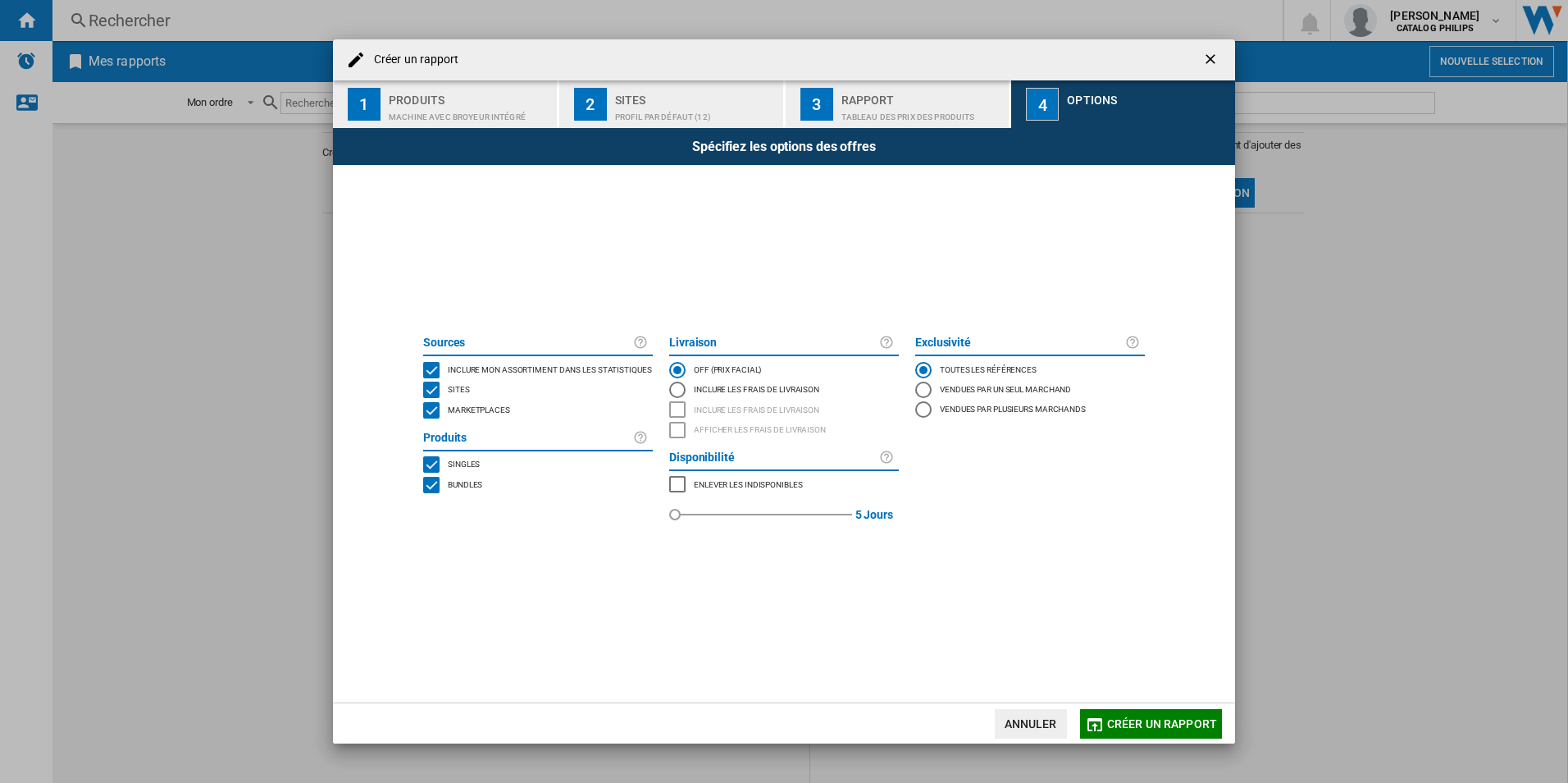
click at [433, 412] on div "MARKETPLACES" at bounding box center [431, 410] width 17 height 17
click at [1137, 720] on span "Créer un rapport" at bounding box center [1162, 723] width 110 height 13
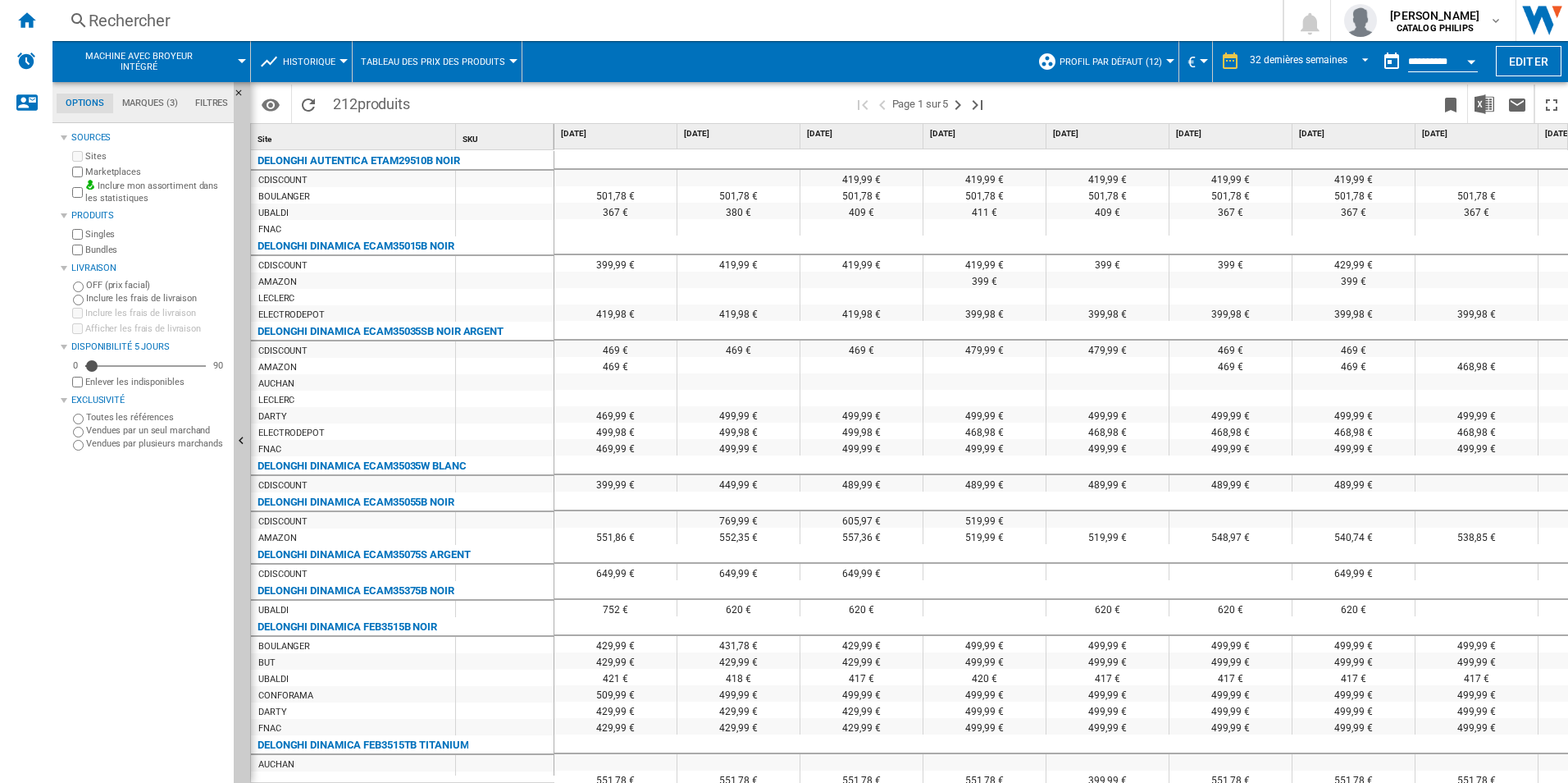
click at [542, 780] on div at bounding box center [403, 780] width 303 height 9
click at [1483, 106] on img "Télécharger au format Excel" at bounding box center [1484, 104] width 20 height 20
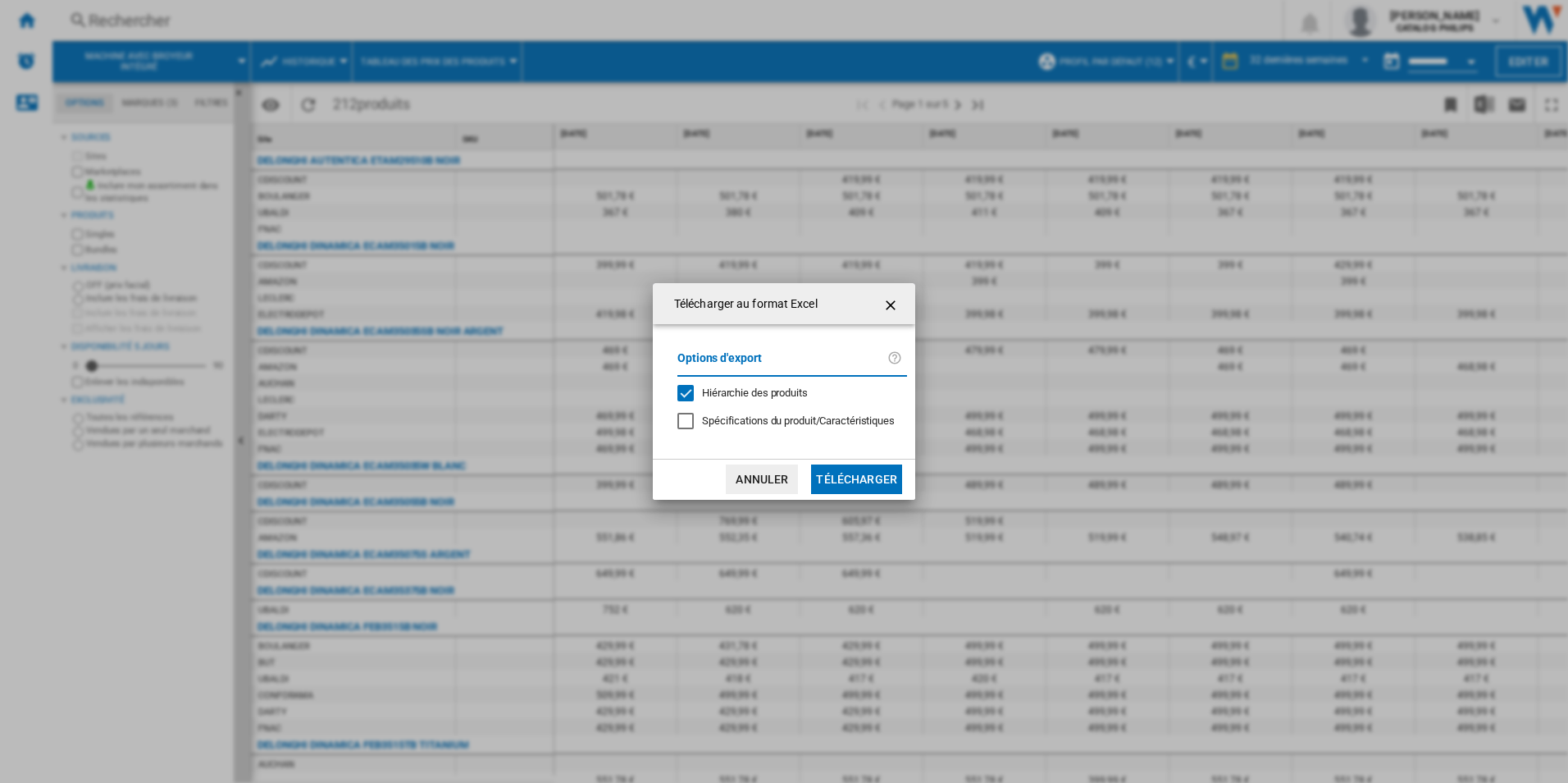
click at [830, 475] on button "Télécharger" at bounding box center [856, 479] width 91 height 30
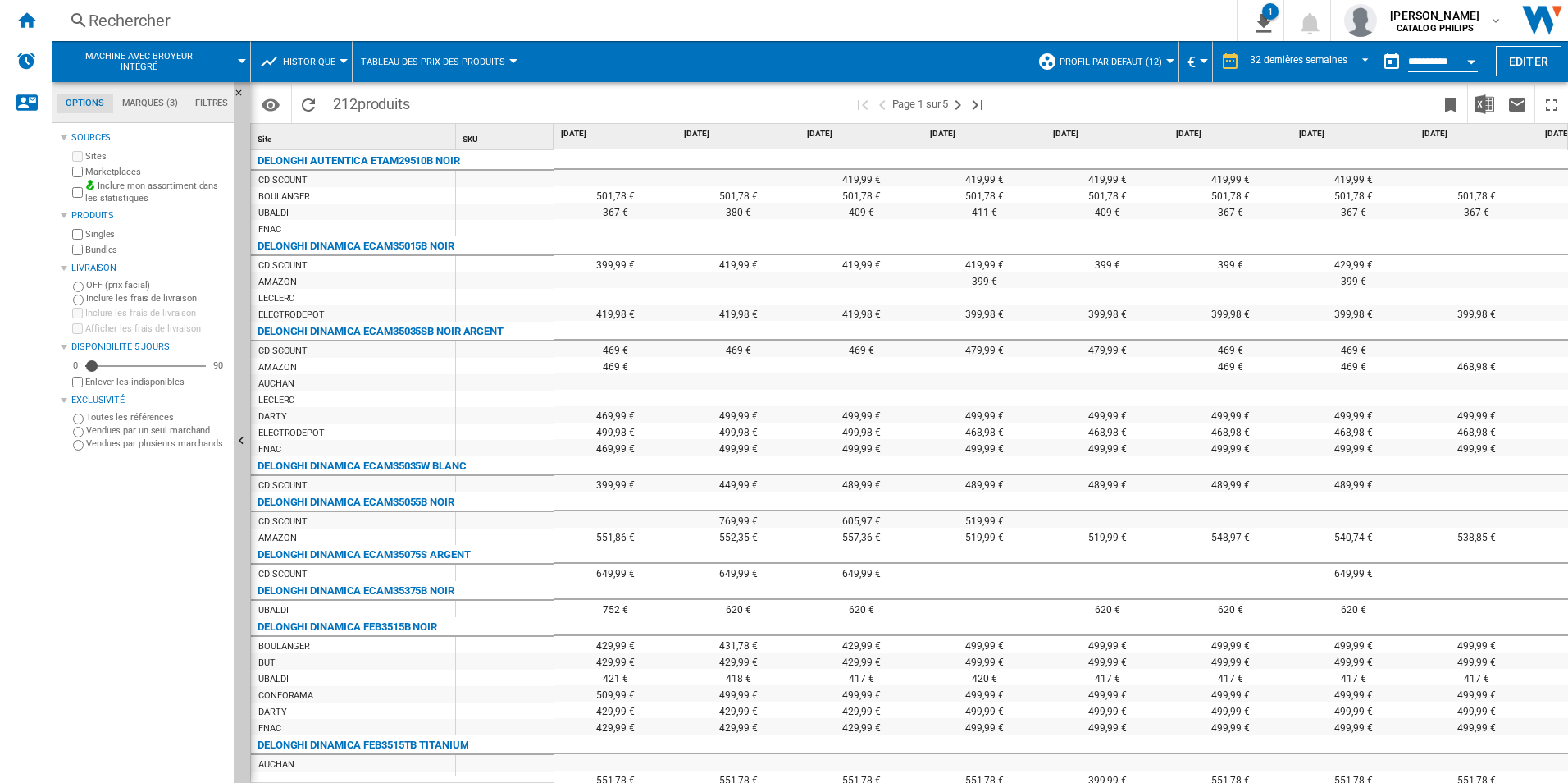
click at [977, 58] on span at bounding box center [775, 61] width 506 height 41
